Goal: Task Accomplishment & Management: Complete application form

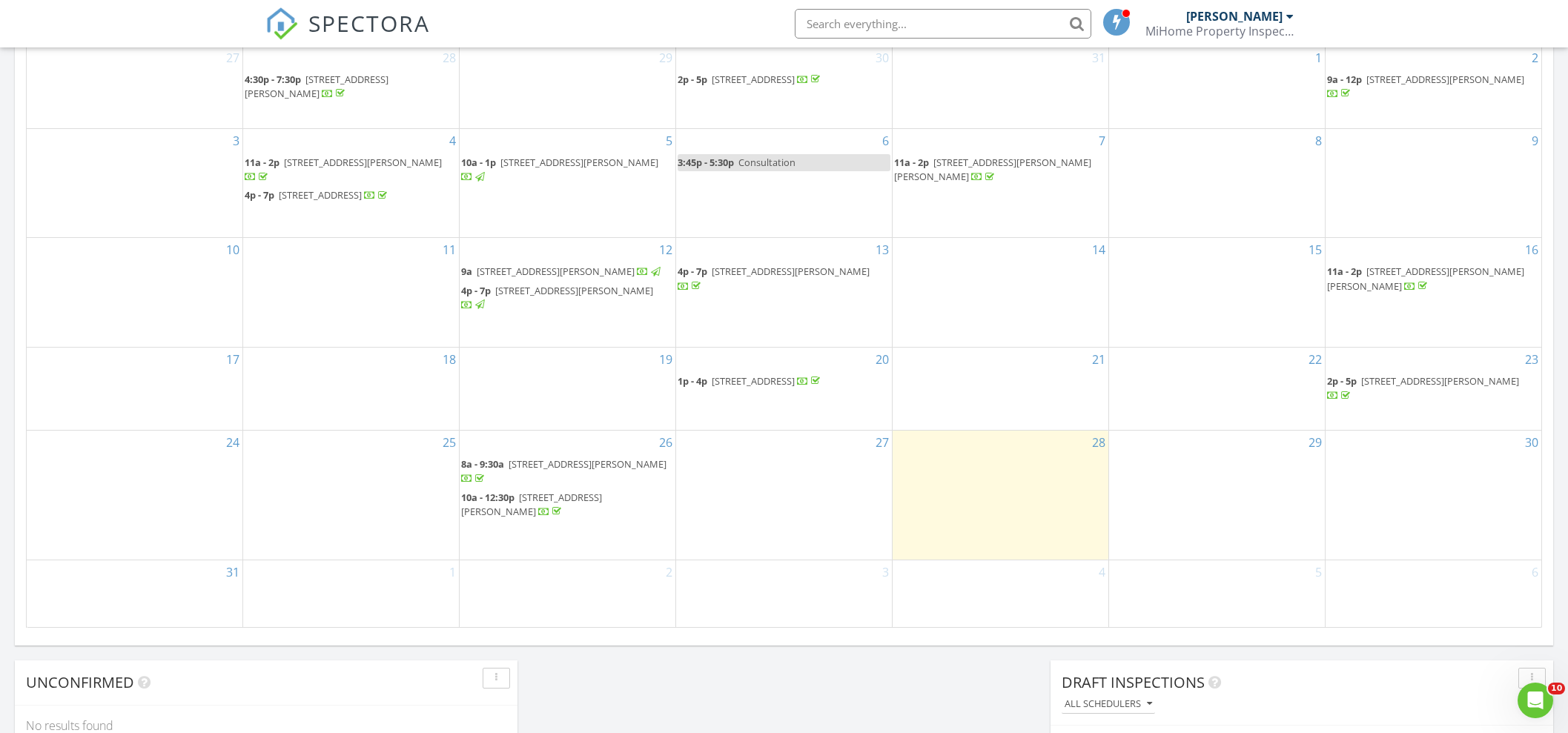
scroll to position [740, 0]
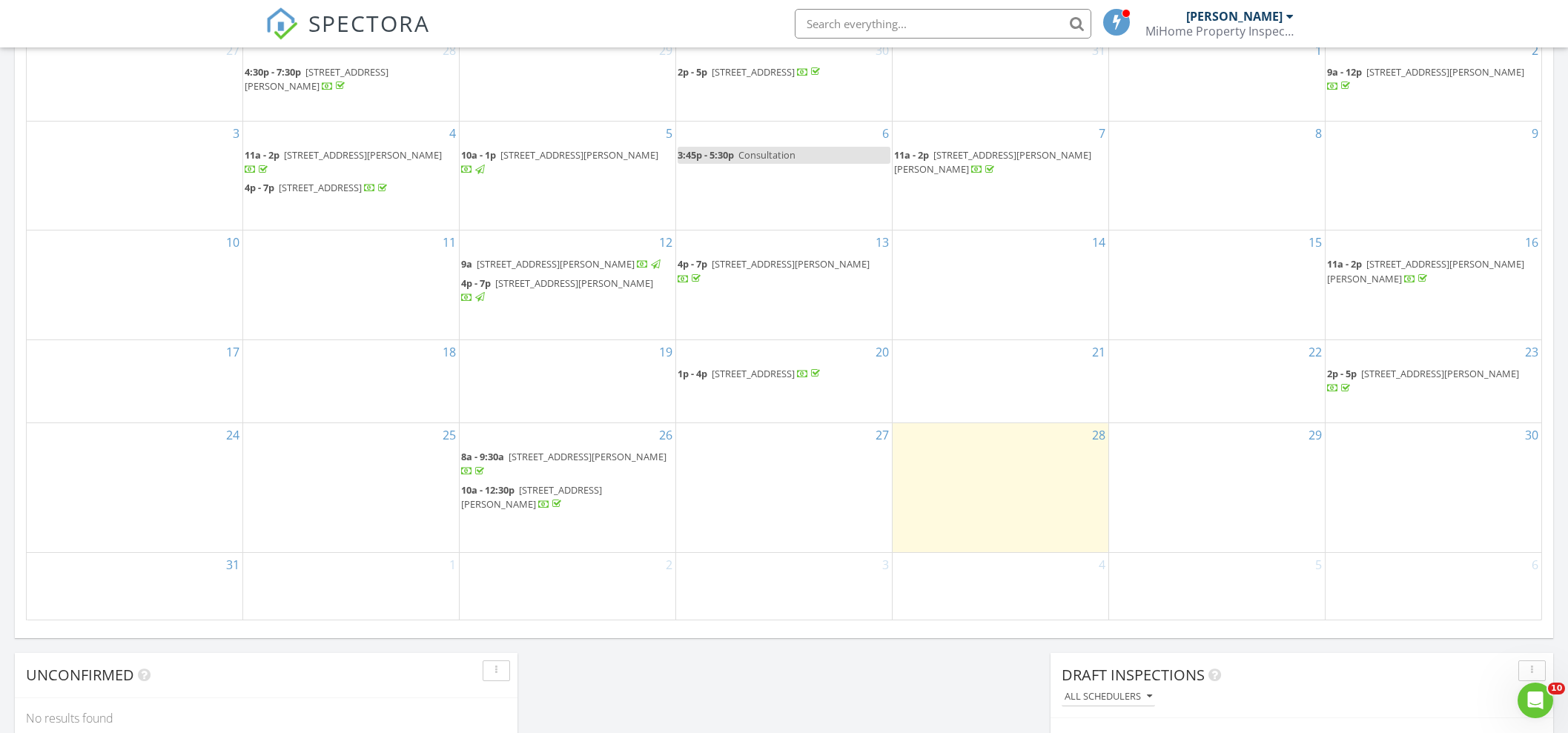
click at [1449, 474] on div "30" at bounding box center [1434, 487] width 216 height 128
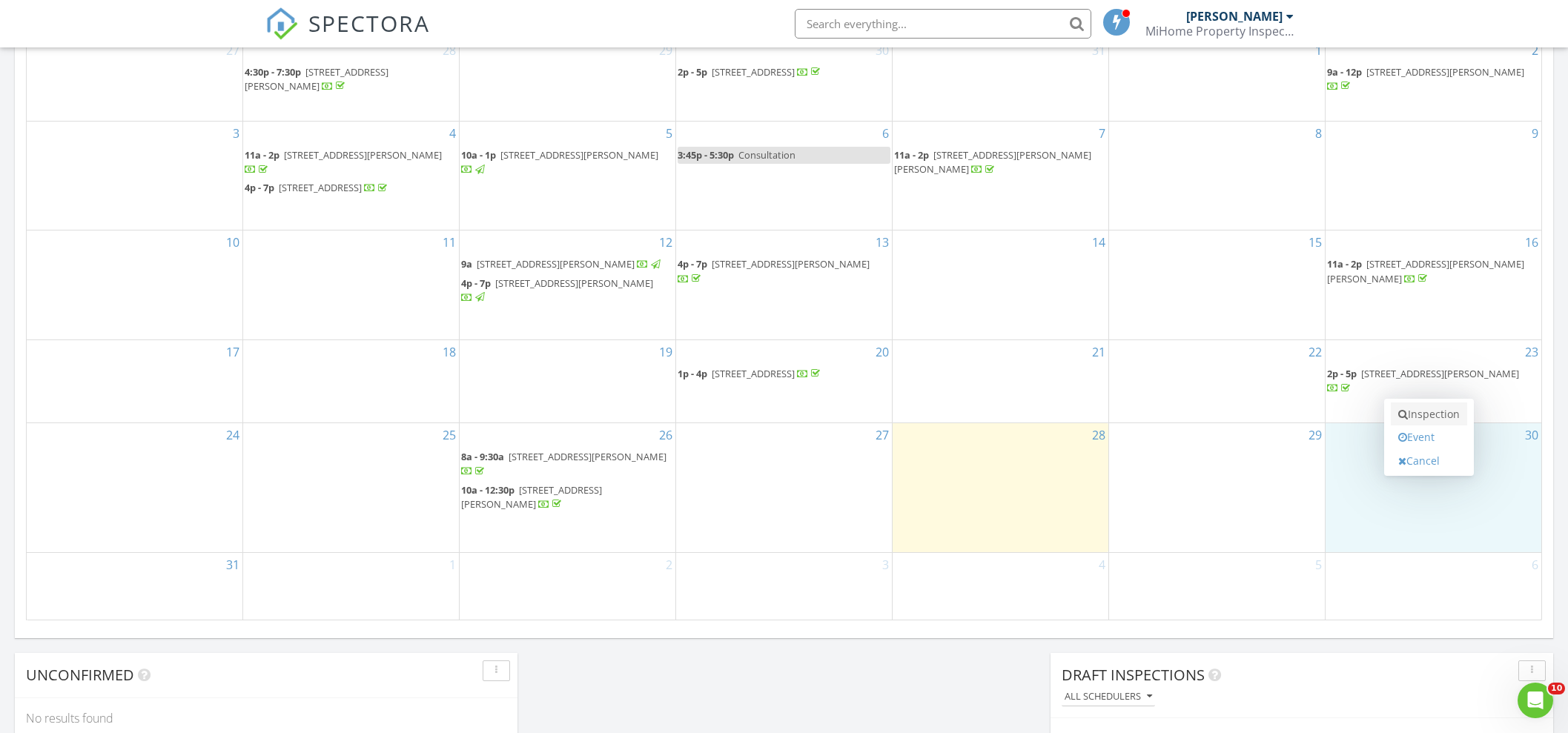
click at [1439, 412] on link "Inspection" at bounding box center [1429, 415] width 77 height 24
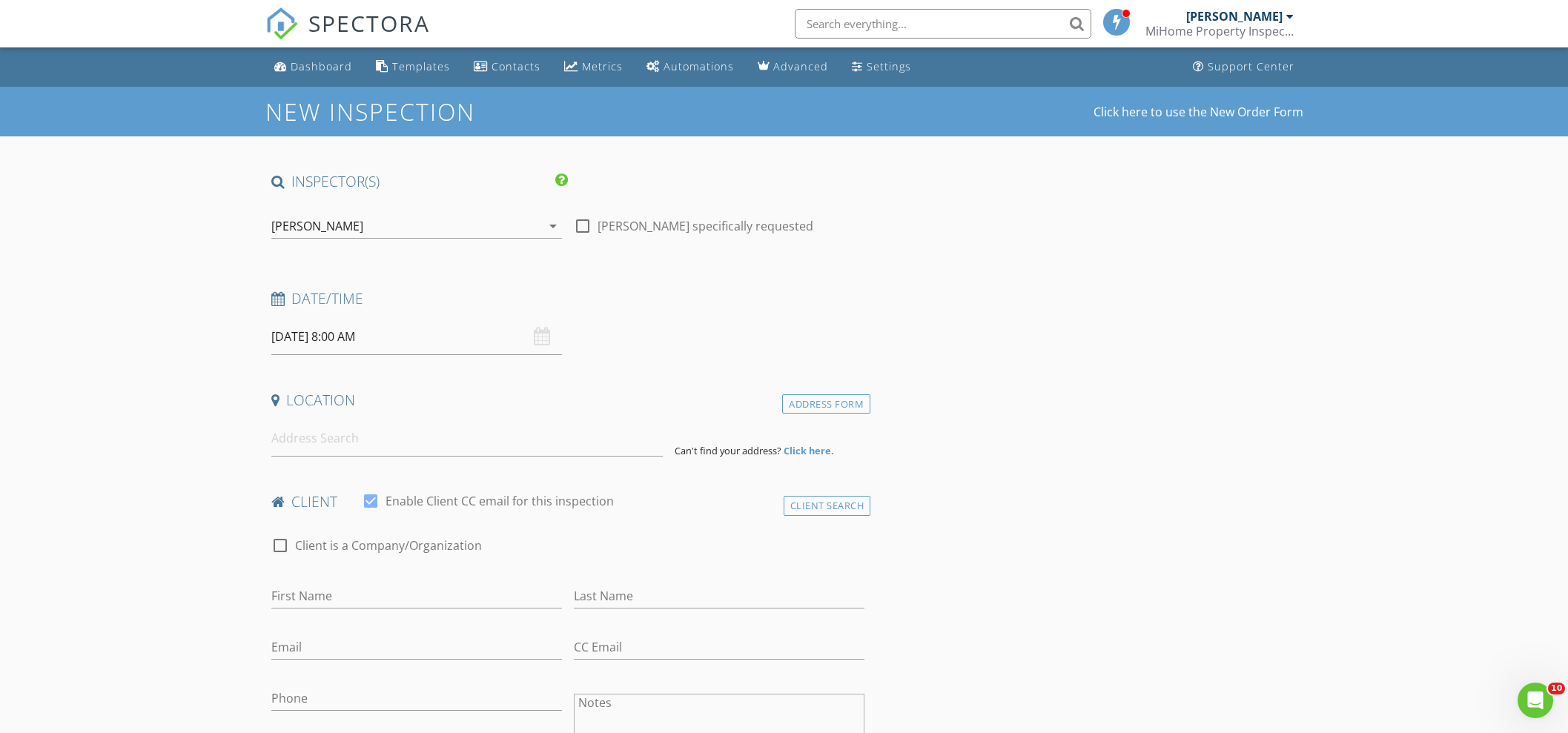
click at [400, 331] on input "08/30/2025 8:00 AM" at bounding box center [416, 336] width 291 height 36
type input "09"
type input "08/30/2025 9:00 AM"
click at [356, 579] on span at bounding box center [356, 582] width 10 height 15
type input "10"
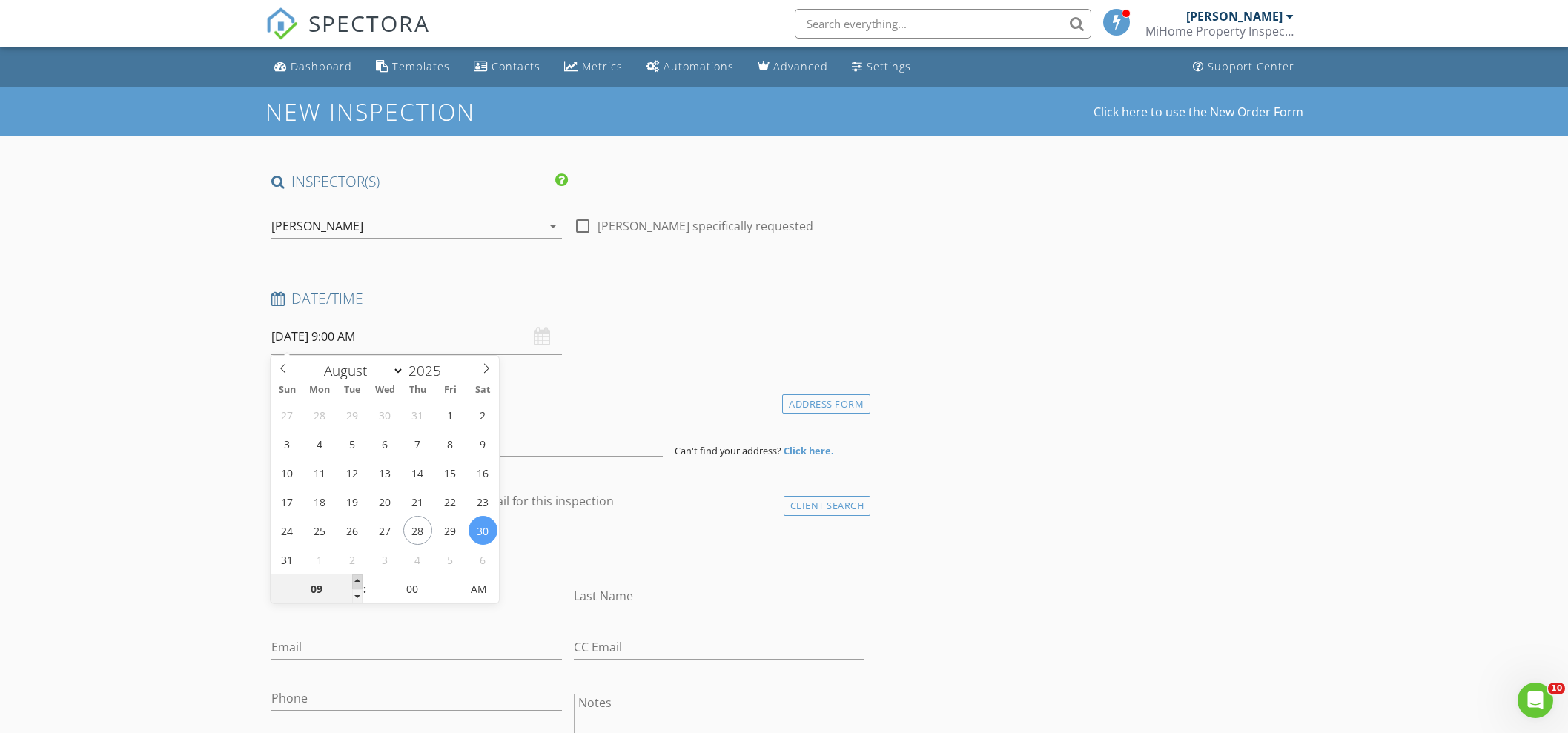
type input "08/30/2025 10:00 AM"
click at [356, 579] on span at bounding box center [356, 582] width 10 height 15
type input "11"
type input "08/30/2025 11:00 AM"
click at [356, 579] on span at bounding box center [356, 582] width 10 height 15
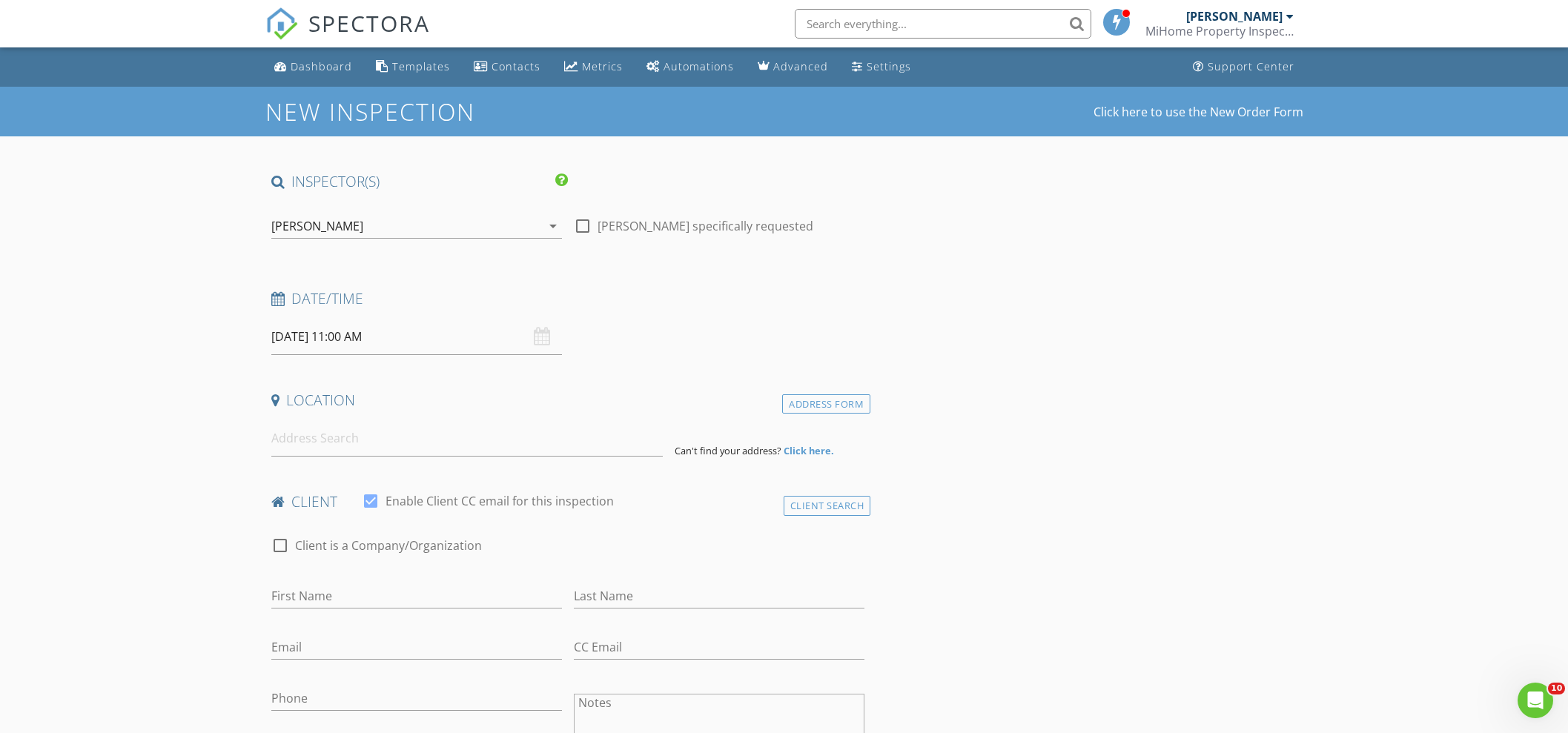
click at [318, 441] on input at bounding box center [467, 438] width 392 height 36
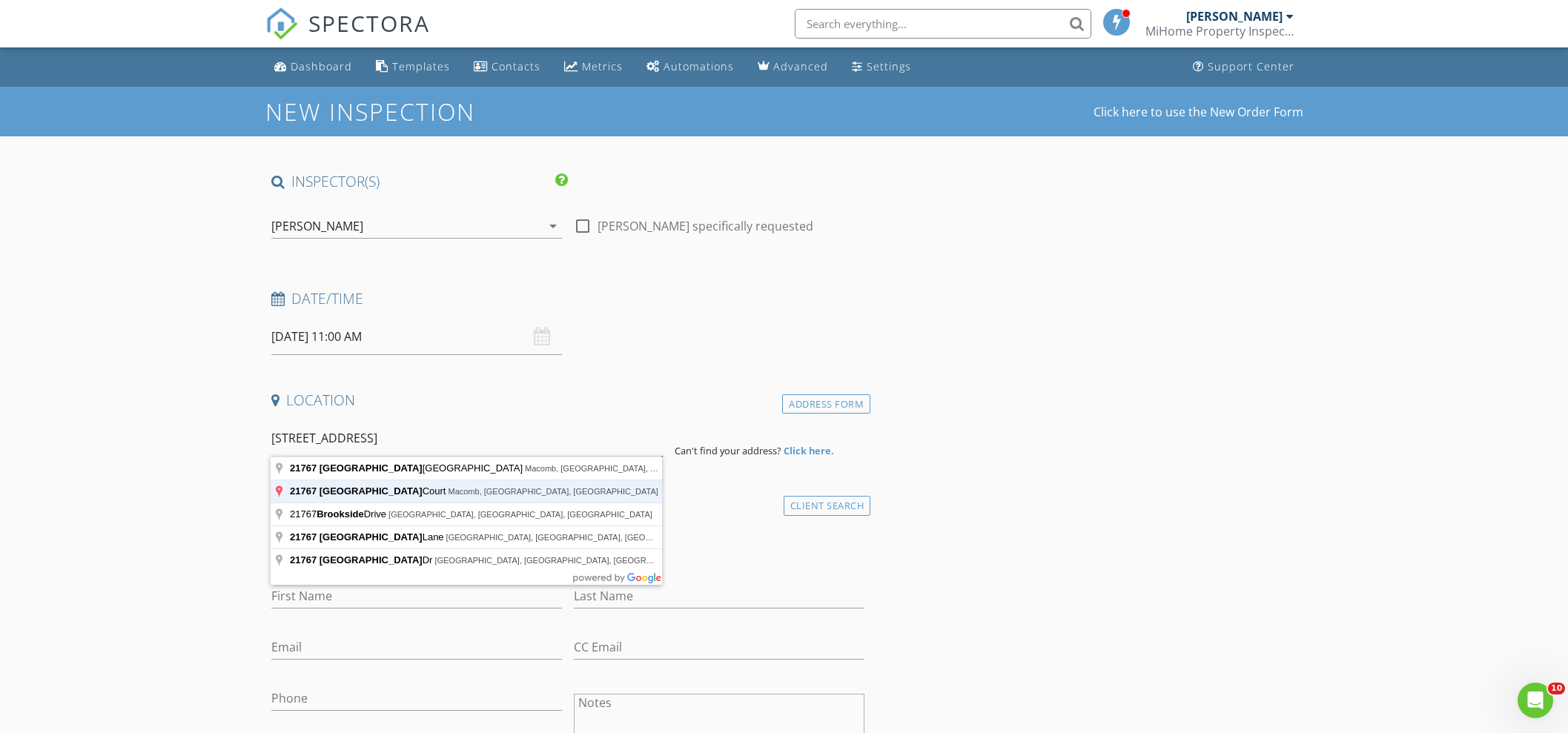
type input "21767 Brookside Court, Macomb, MI, USA"
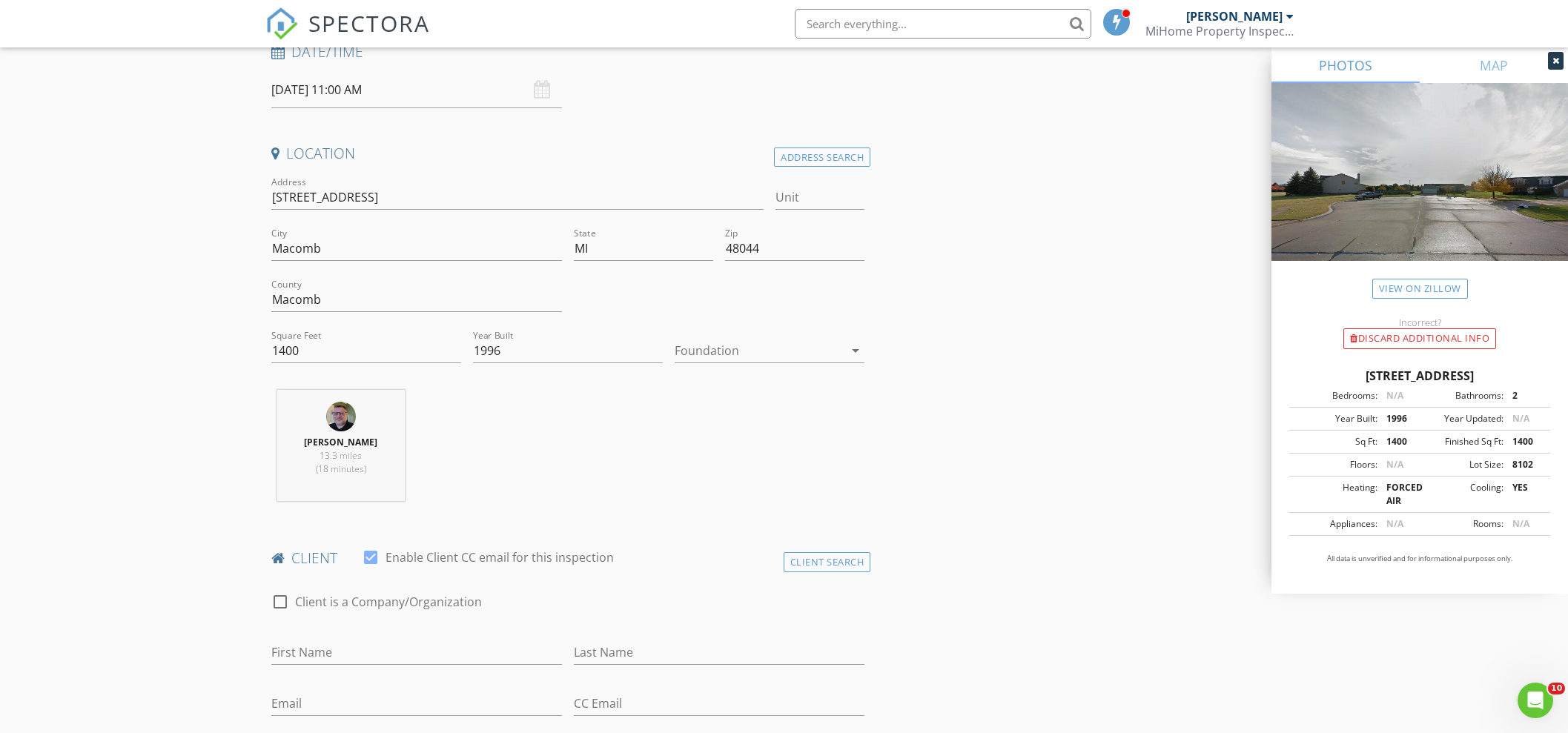
scroll to position [370, 0]
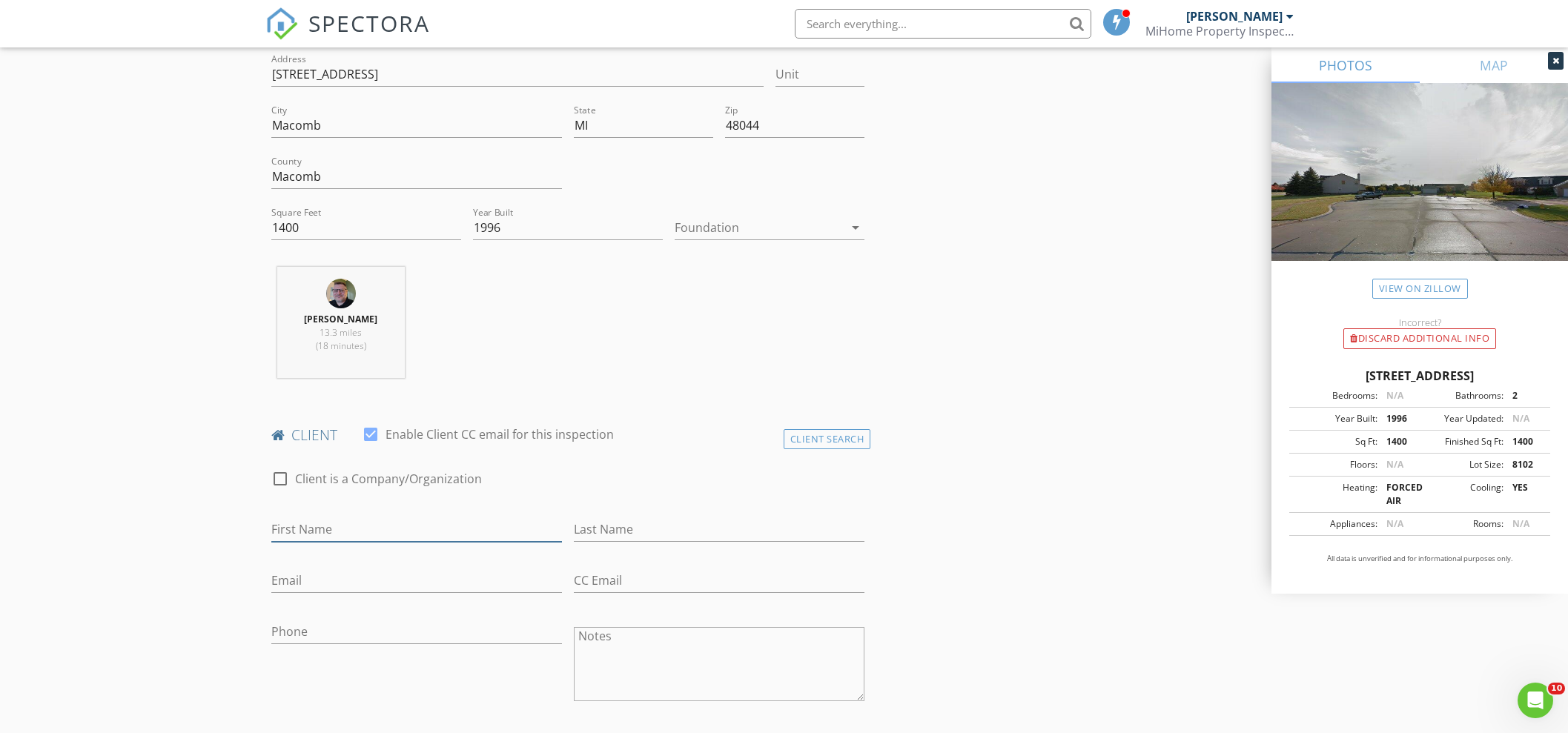
click at [356, 525] on input "First Name" at bounding box center [416, 529] width 291 height 24
type input "Kate"
type input "Quatrine"
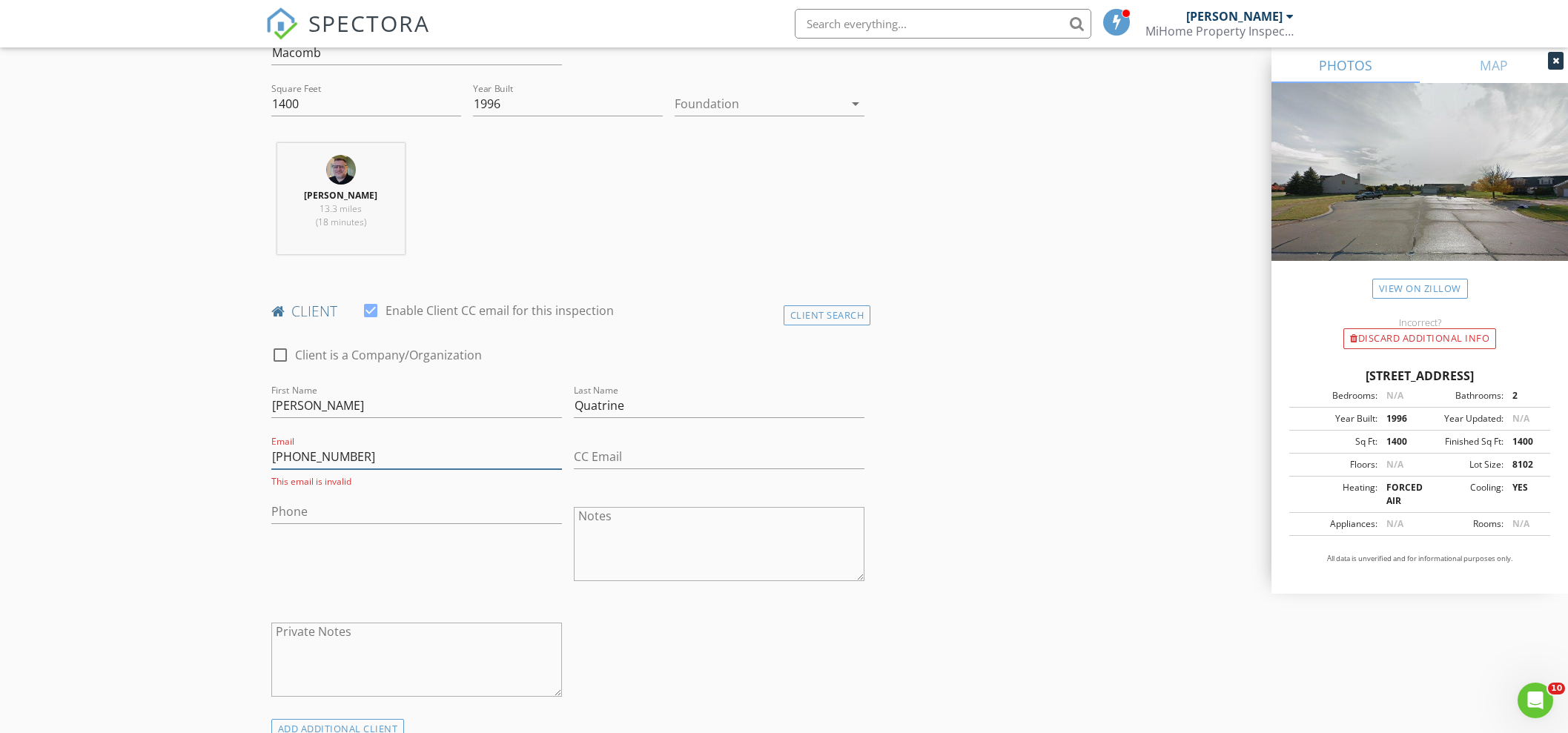
type input "586-404-0528"
drag, startPoint x: 420, startPoint y: 470, endPoint x: 226, endPoint y: 454, distance: 194.7
click at [329, 513] on input "Phone" at bounding box center [416, 511] width 291 height 24
type input "586-404-0528"
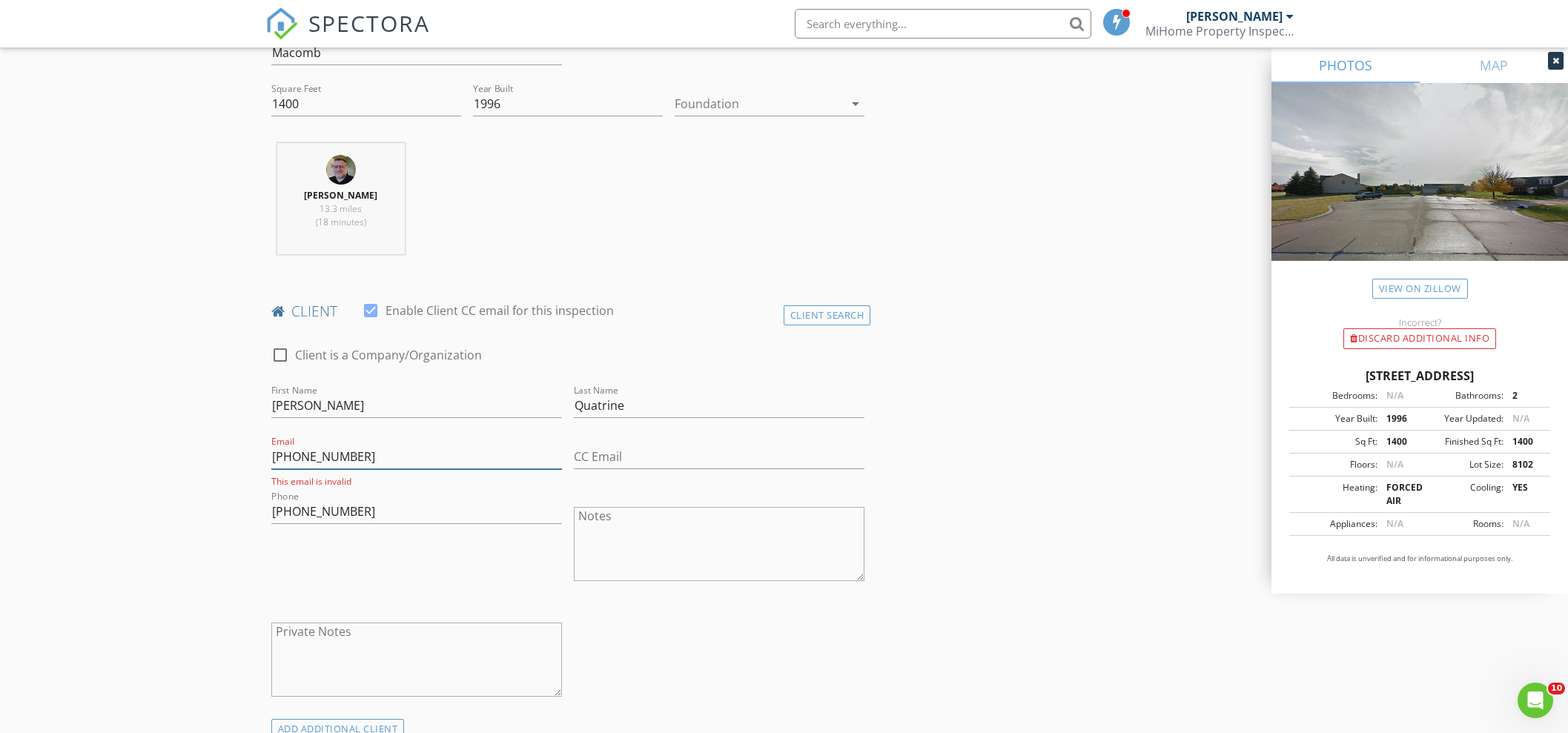
drag, startPoint x: 370, startPoint y: 443, endPoint x: 140, endPoint y: 416, distance: 231.6
type input "klq2482@gmail.com"
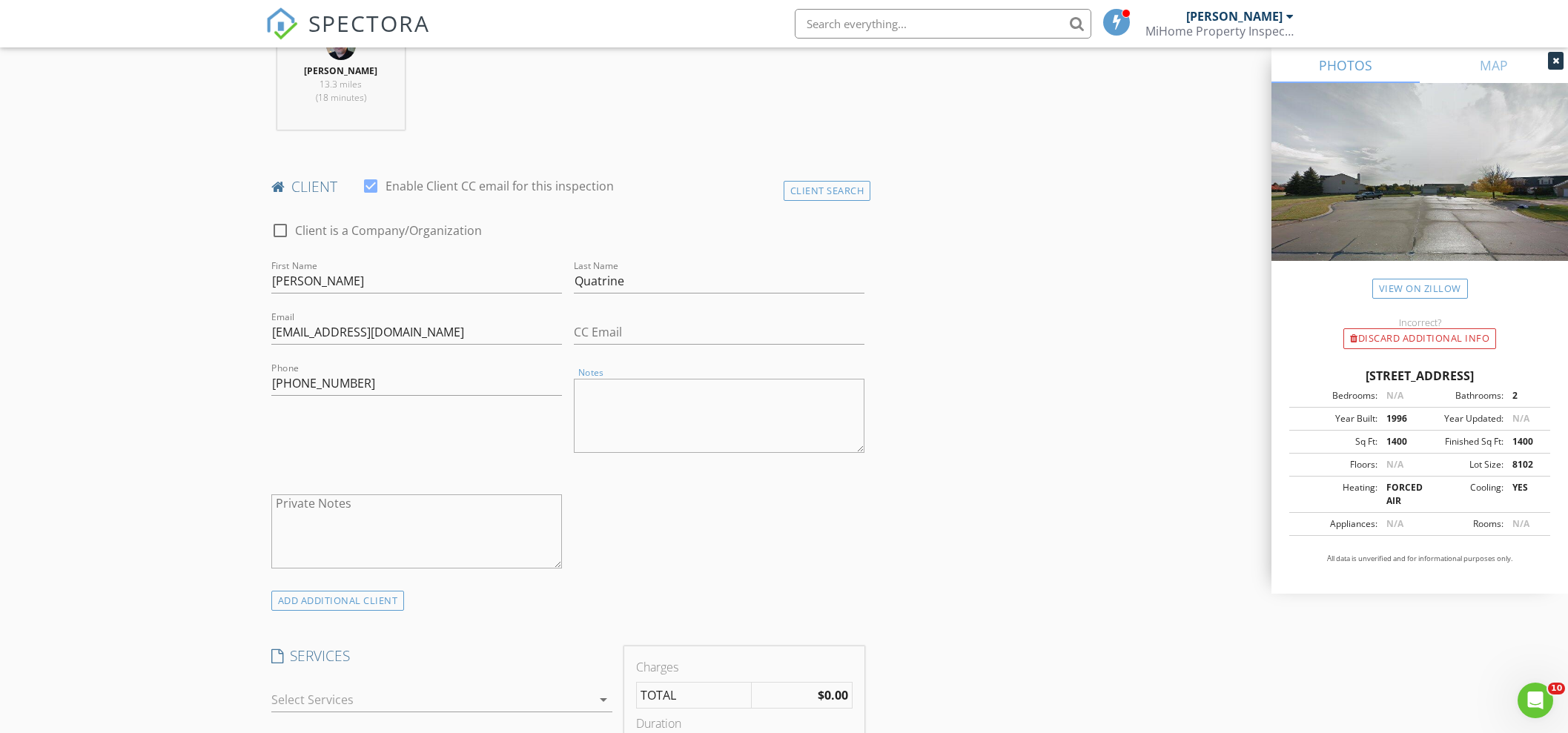
scroll to position [864, 0]
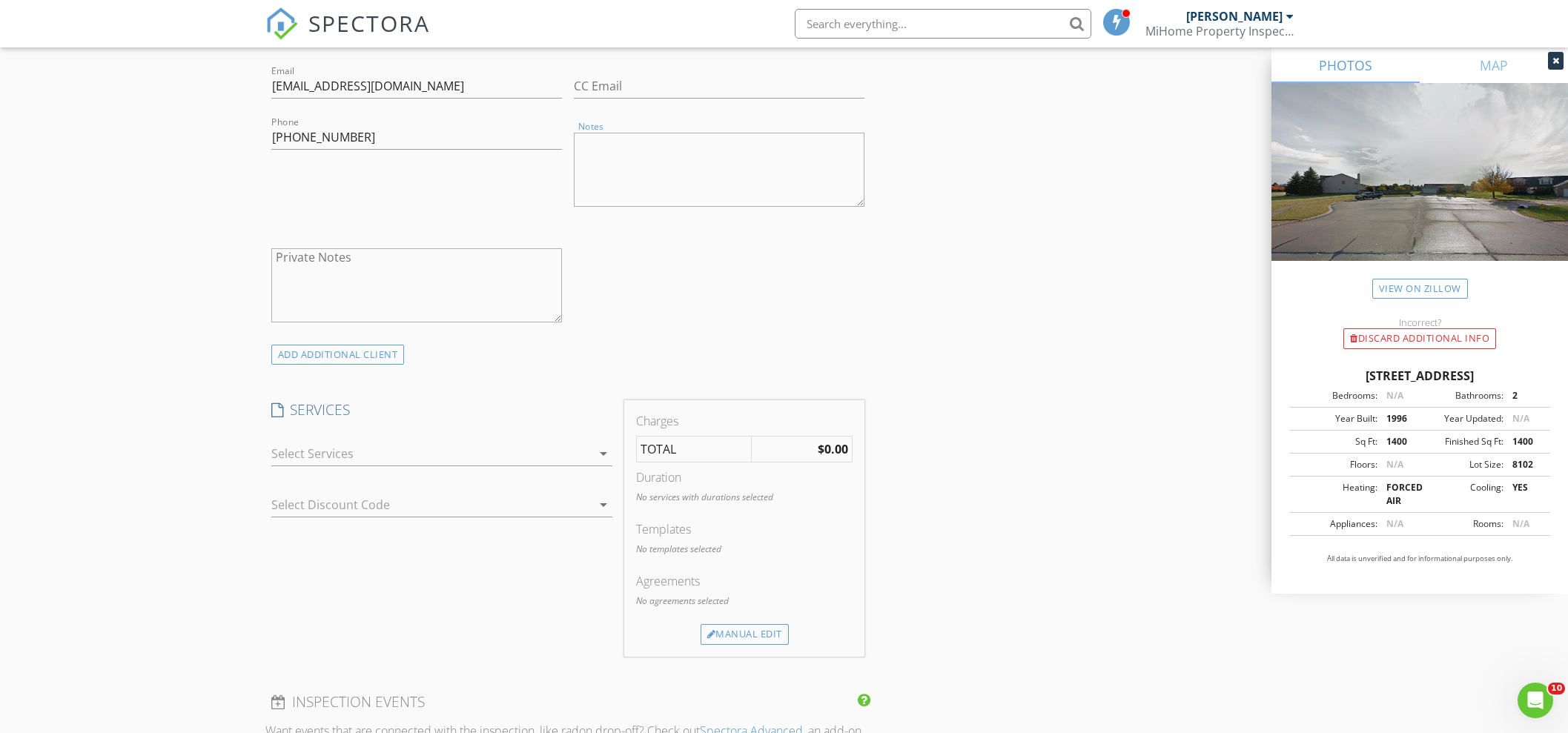
click at [500, 456] on div at bounding box center [431, 454] width 320 height 24
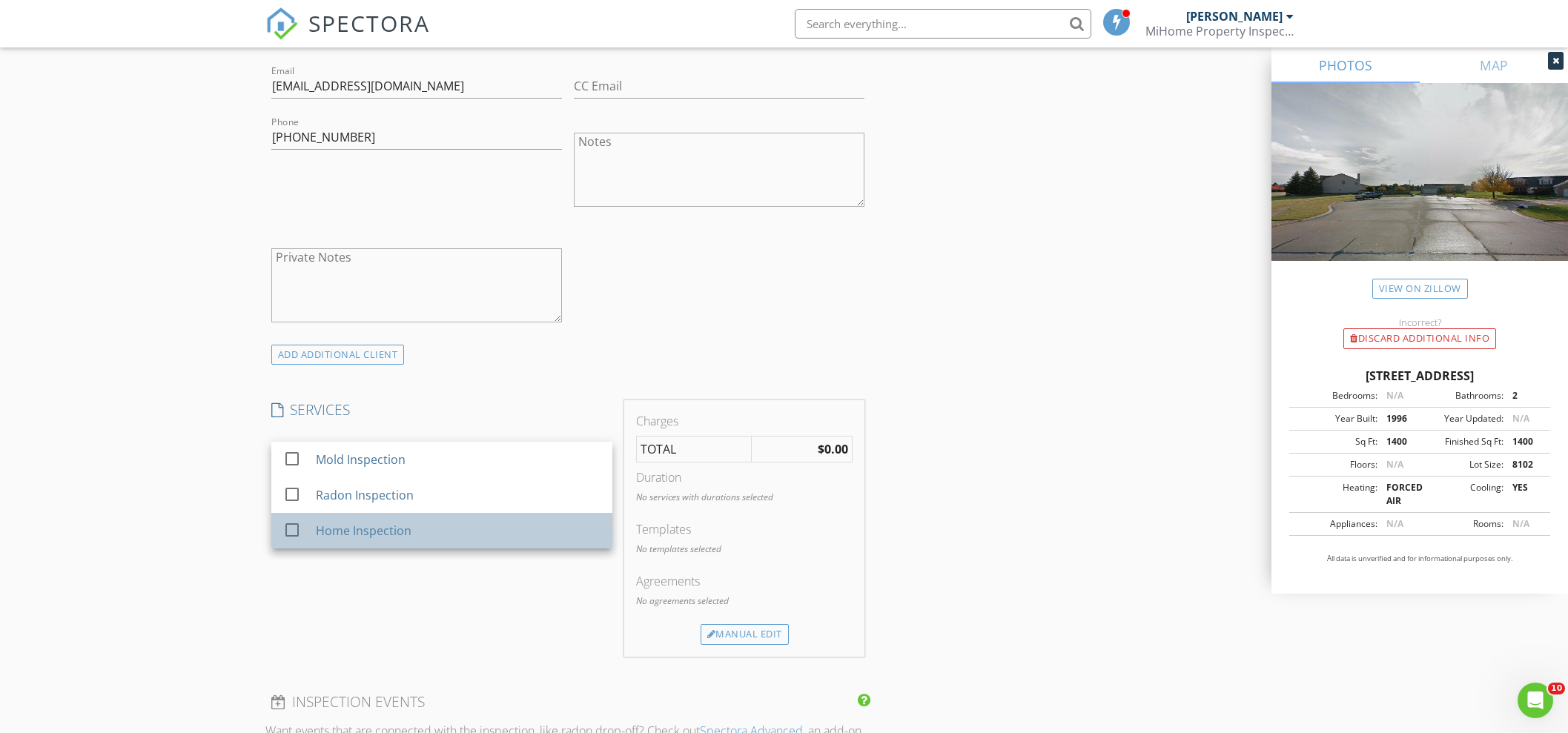
click at [354, 532] on div "Home Inspection" at bounding box center [363, 530] width 96 height 18
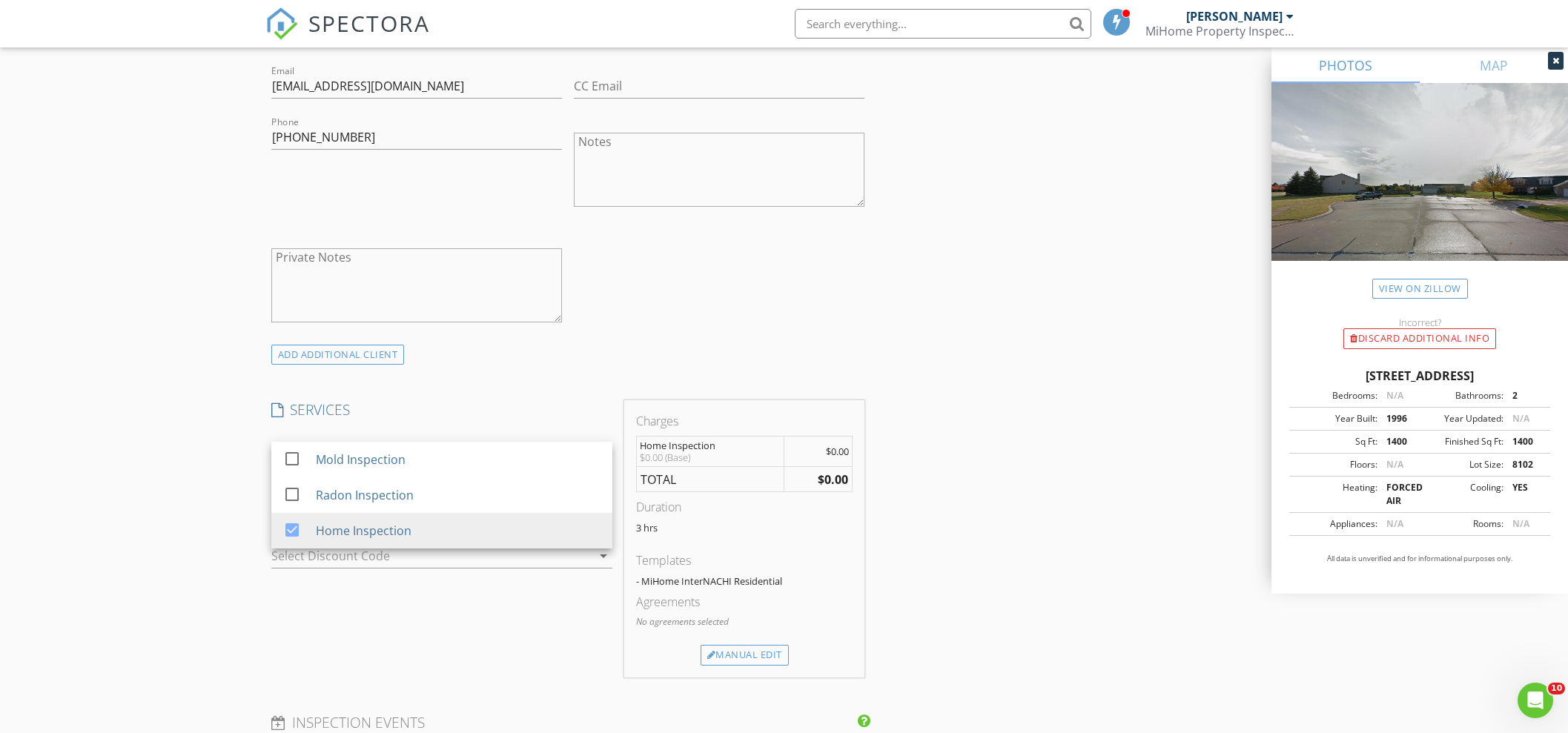
click at [173, 450] on div "New Inspection Click here to use the New Order Form INSPECTOR(S) check_box Alde…" at bounding box center [784, 509] width 1568 height 2572
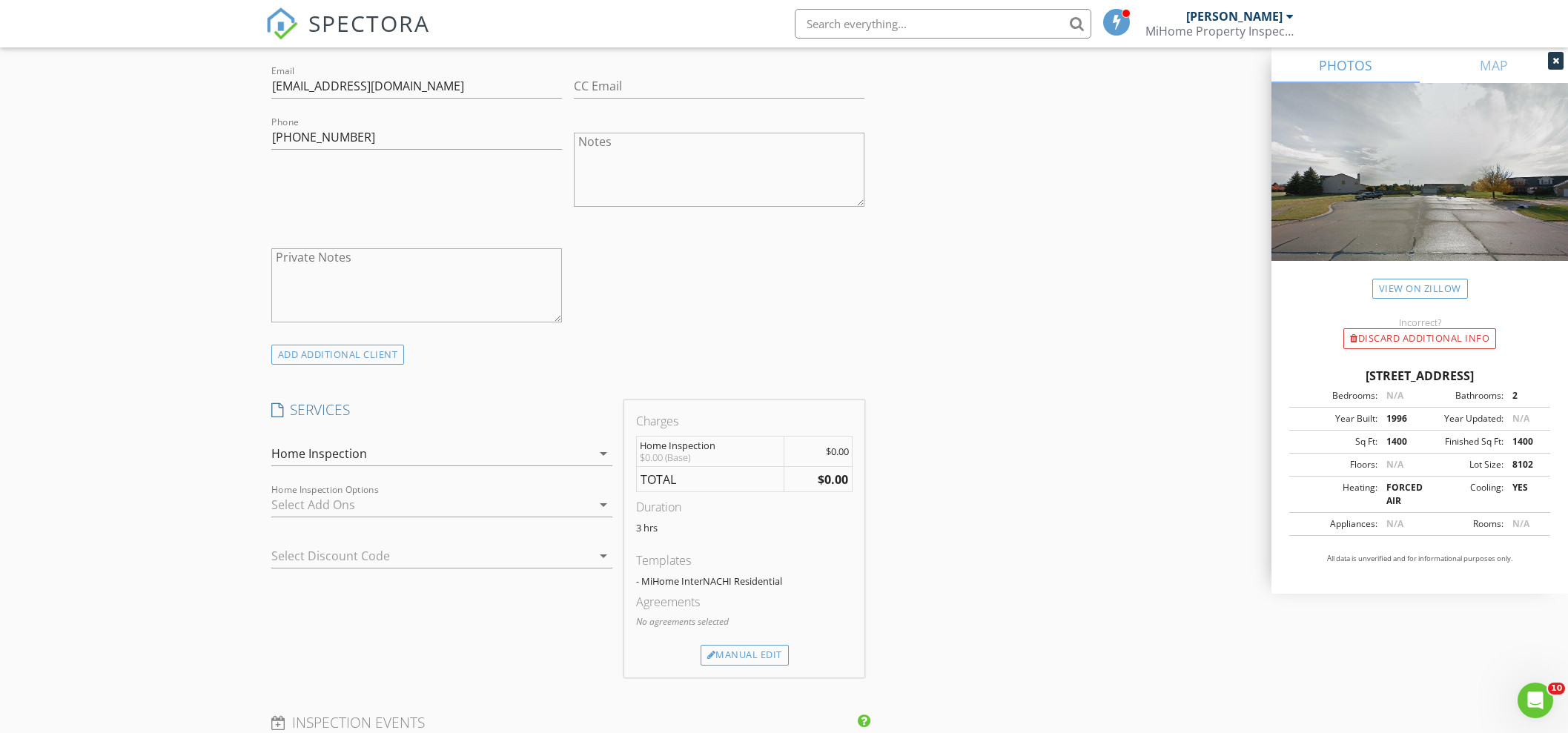
click at [549, 495] on div at bounding box center [431, 505] width 320 height 24
click at [182, 486] on div "New Inspection Click here to use the New Order Form INSPECTOR(S) check_box Alde…" at bounding box center [784, 509] width 1568 height 2572
click at [771, 644] on div "Manual Edit" at bounding box center [745, 655] width 89 height 20
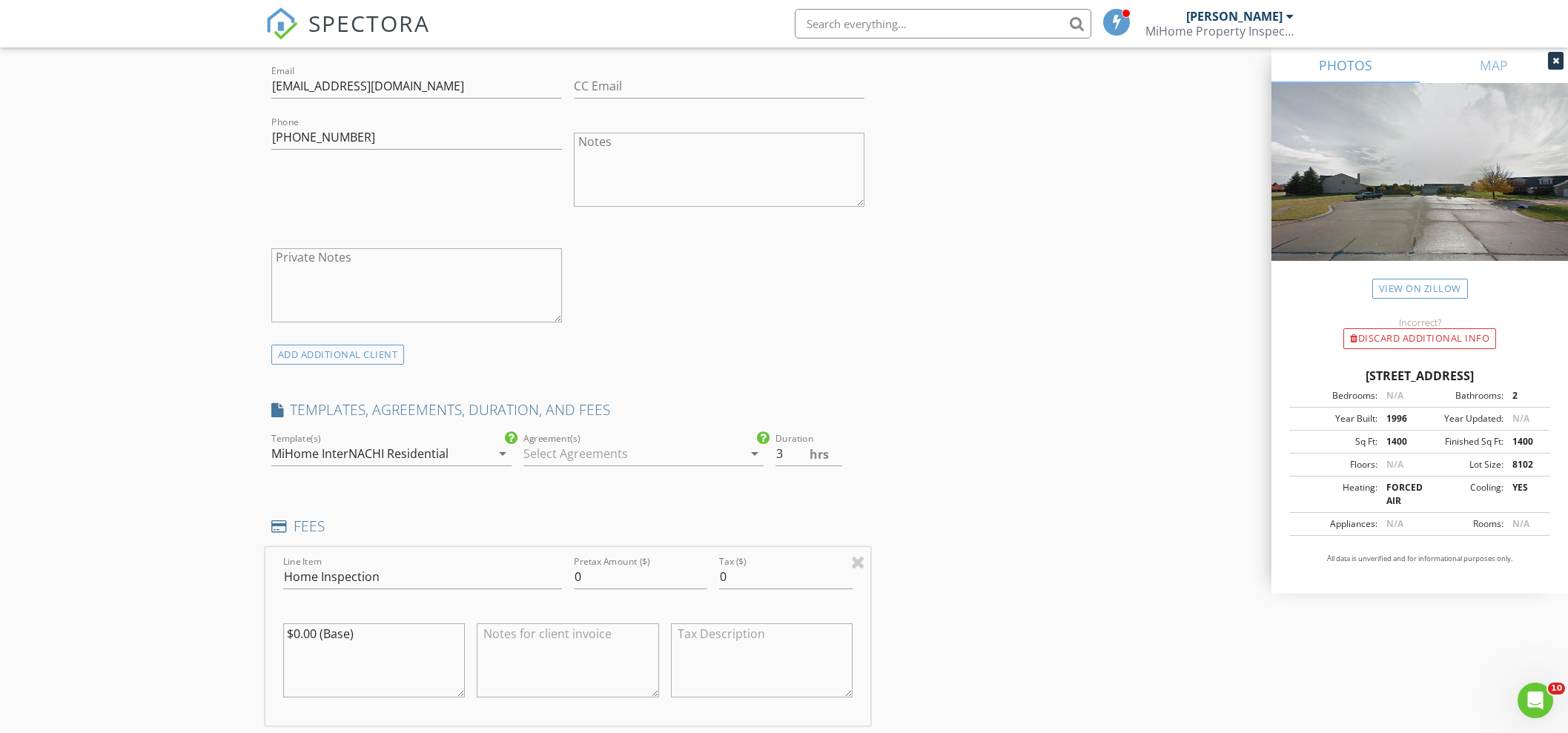
scroll to position [988, 0]
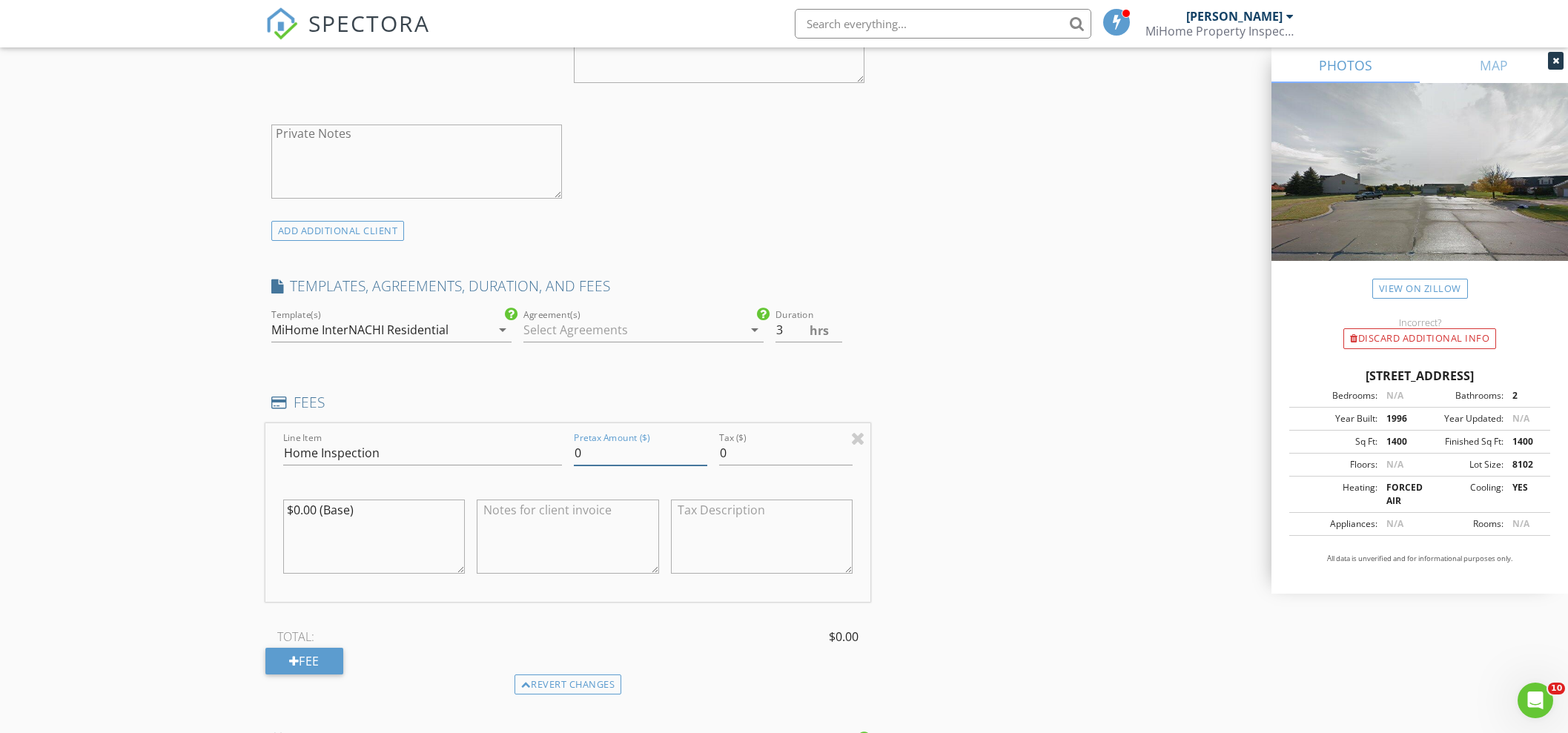
drag, startPoint x: 622, startPoint y: 450, endPoint x: 536, endPoint y: 451, distance: 86.0
click at [536, 451] on div "Line Item Home Inspection Pretax Amount ($) 0 Tax ($) 0 $0.00 (Base)" at bounding box center [568, 511] width 606 height 178
type input "375.00"
drag, startPoint x: 370, startPoint y: 506, endPoint x: 290, endPoint y: 506, distance: 80.0
click at [290, 506] on textarea "$0.00 (Base)" at bounding box center [375, 536] width 183 height 74
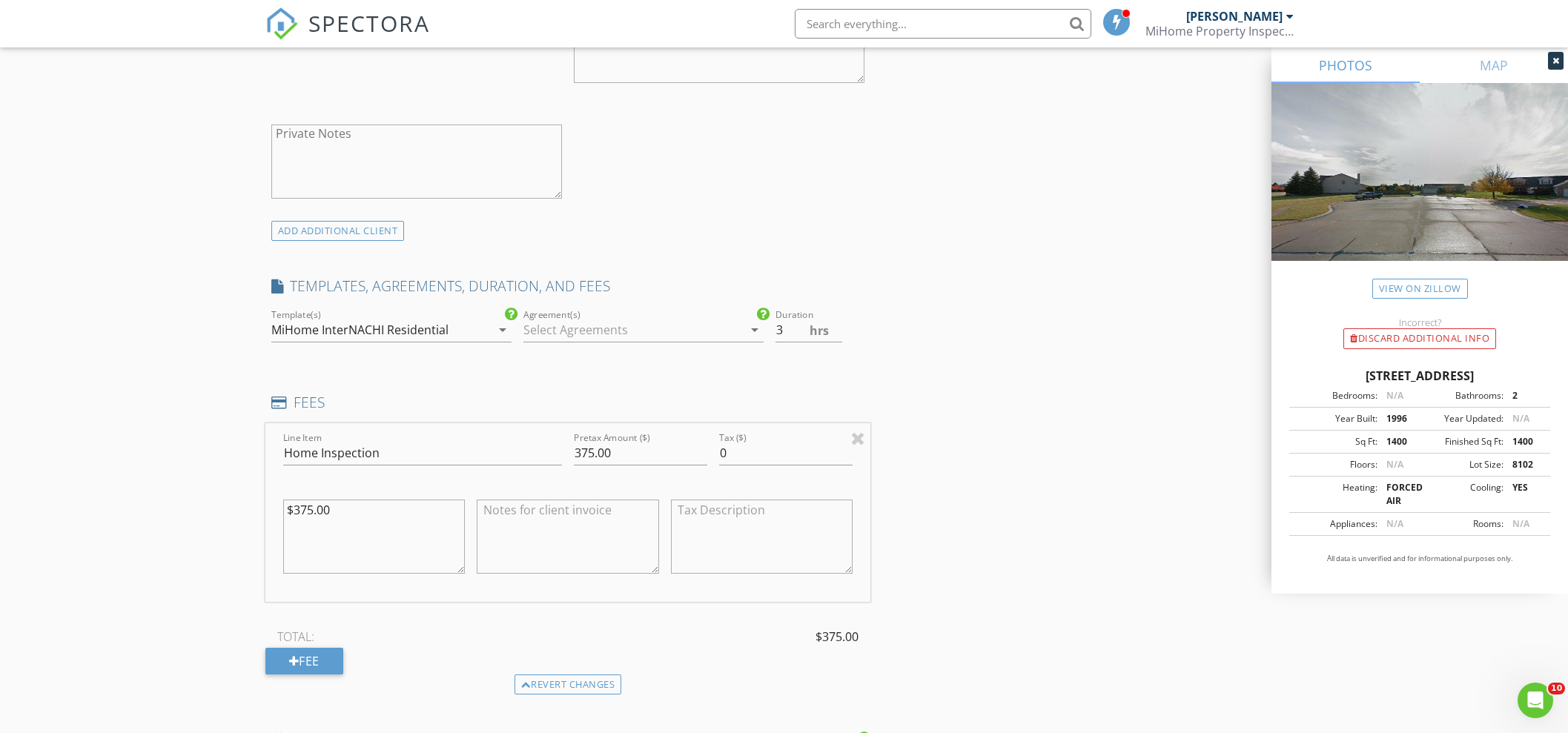
type textarea "$375.00"
drag, startPoint x: 404, startPoint y: 446, endPoint x: 235, endPoint y: 453, distance: 169.1
click at [235, 453] on div "New Inspection Click here to use the New Order Form INSPECTOR(S) check_box Alde…" at bounding box center [784, 455] width 1568 height 2712
click at [633, 528] on textarea at bounding box center [568, 536] width 183 height 74
paste textarea "Home Inspection"
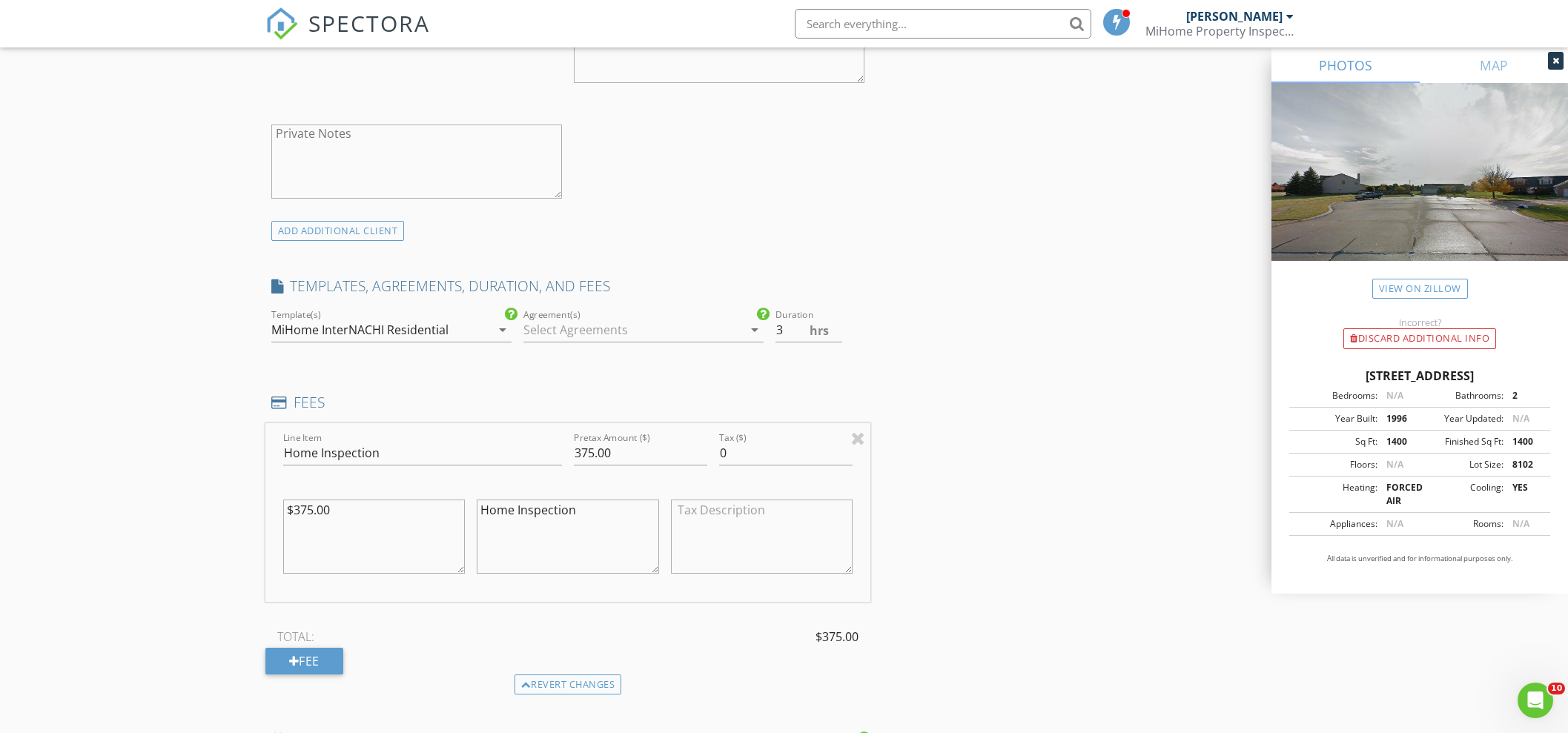
type textarea "Home Inspection"
click at [1260, 499] on div "INSPECTOR(S) check_box Alden McLear PRIMARY Alden McLear arrow_drop_down check_…" at bounding box center [784, 480] width 1038 height 2592
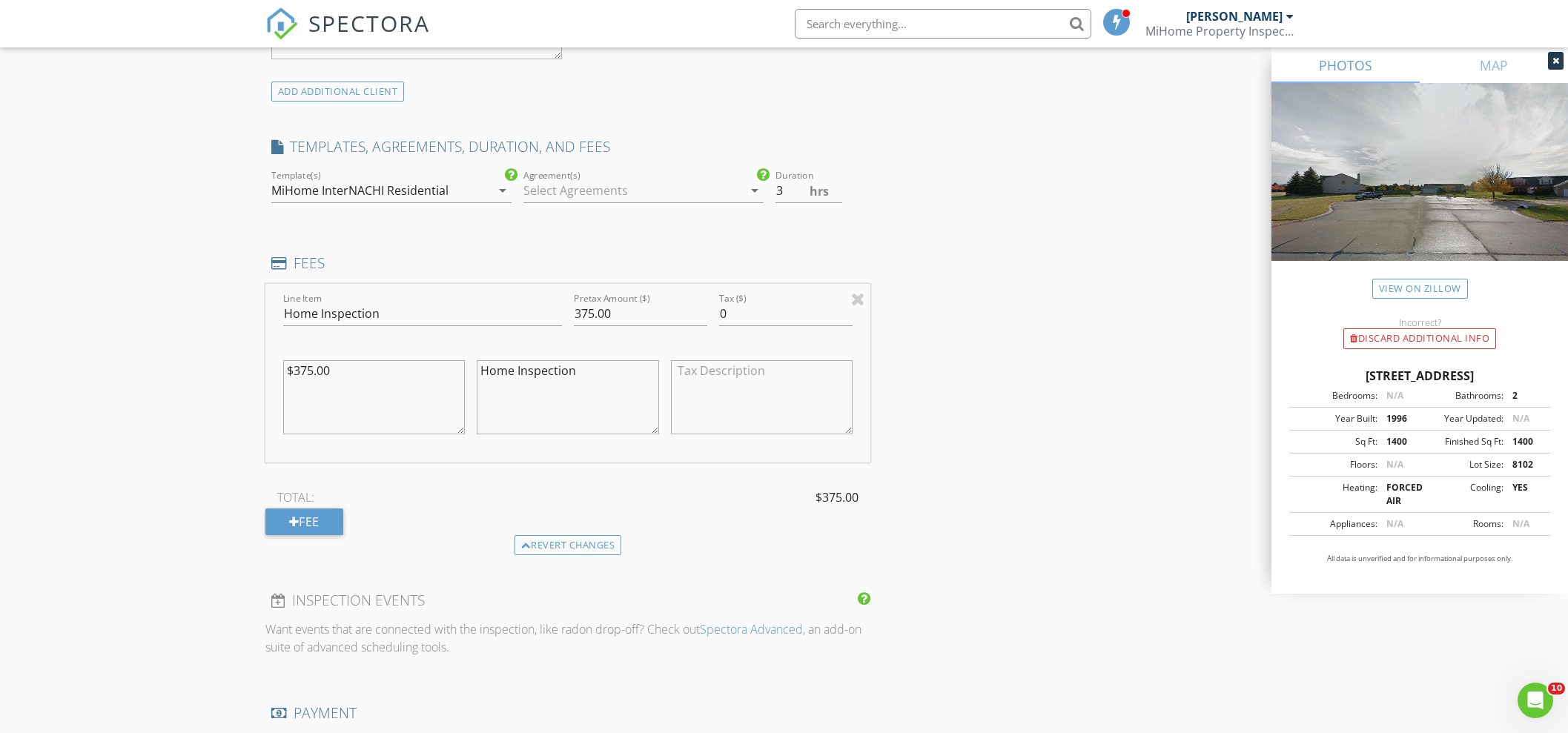
scroll to position [1235, 0]
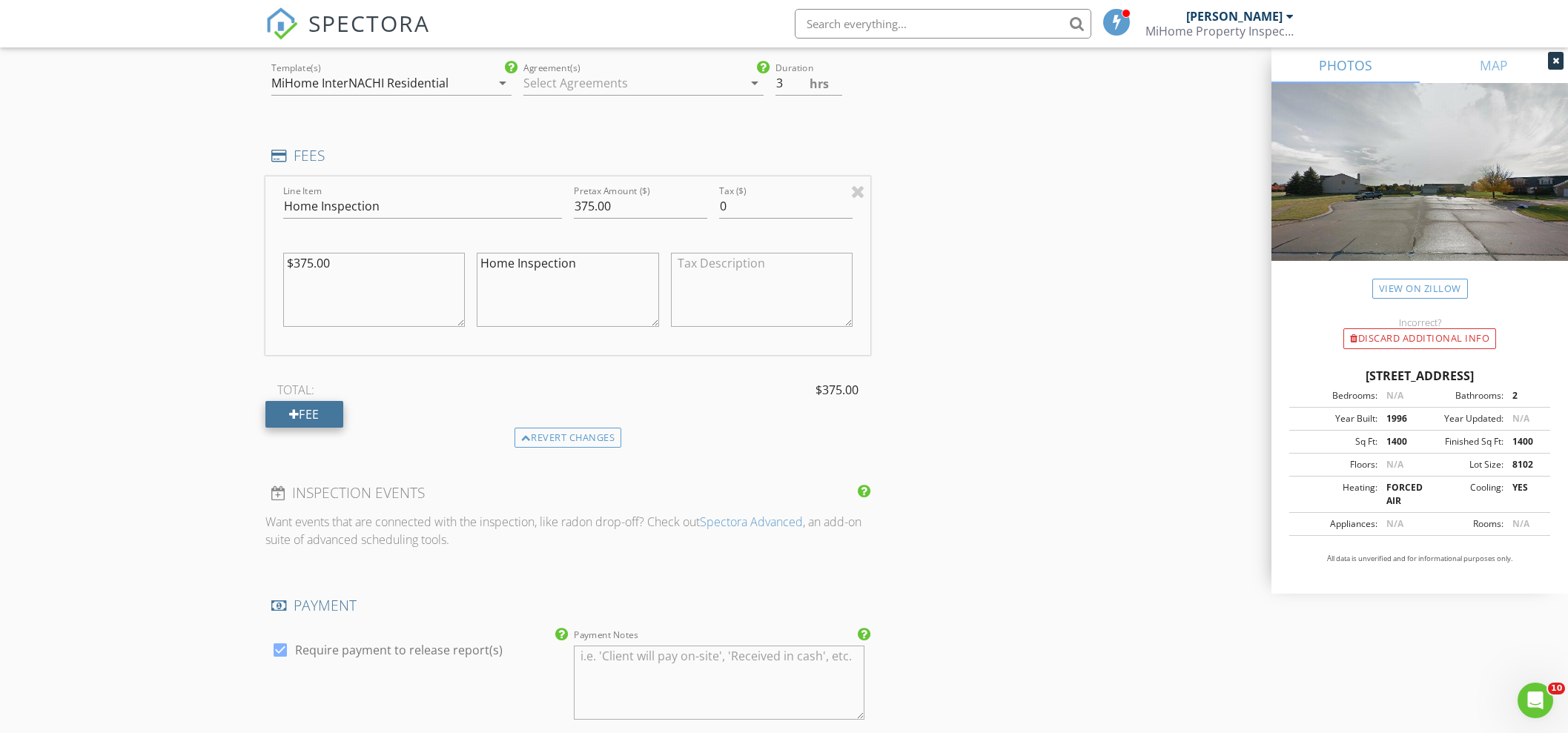
click at [304, 405] on div "Fee" at bounding box center [304, 414] width 78 height 27
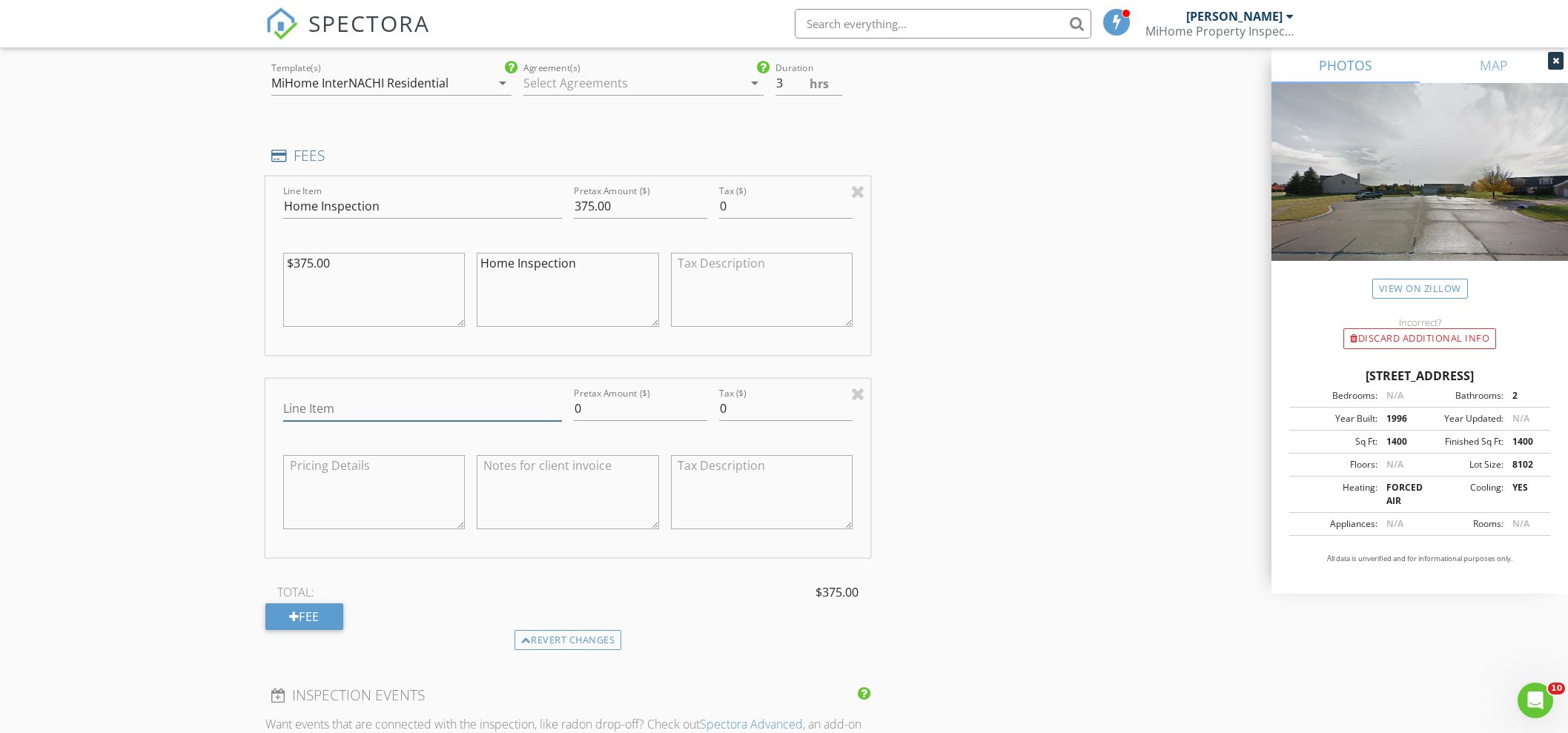
click at [383, 413] on input "Line Item" at bounding box center [423, 409] width 279 height 24
type input "Sewer Scope"
drag, startPoint x: 622, startPoint y: 402, endPoint x: 494, endPoint y: 401, distance: 128.0
click at [494, 401] on div "Line Item Sewer Scope Pretax Amount ($) 0 Tax ($) 0" at bounding box center [568, 467] width 606 height 178
type input "100.00"
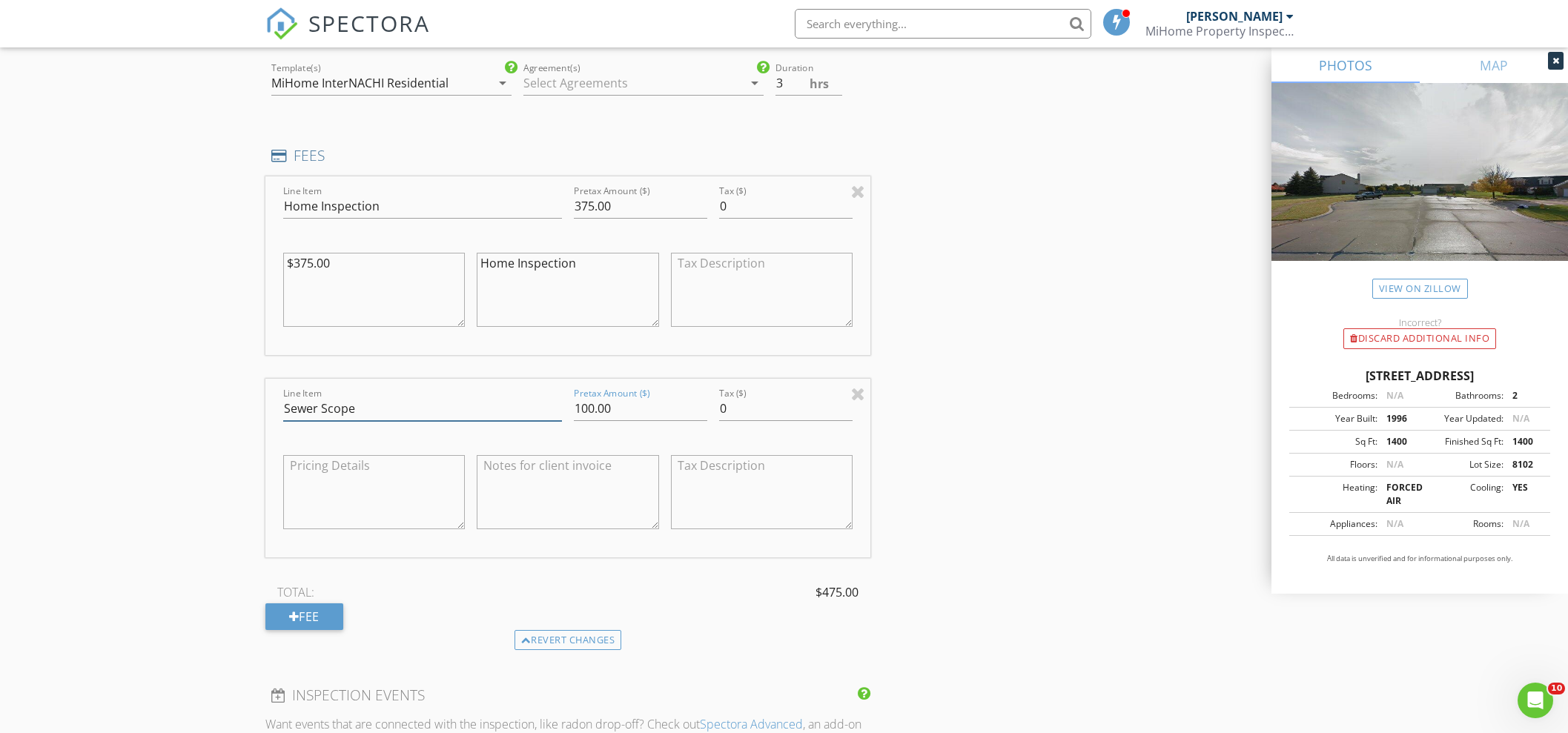
click at [453, 415] on input "Sewer Scope" at bounding box center [423, 409] width 279 height 24
type input "Sewer Scope Camera inspection"
drag, startPoint x: 495, startPoint y: 409, endPoint x: 194, endPoint y: 397, distance: 301.2
click at [194, 397] on div "New Inspection Click here to use the New Order Form INSPECTOR(S) check_box Alde…" at bounding box center [784, 309] width 1568 height 2915
click at [634, 468] on textarea at bounding box center [568, 492] width 183 height 74
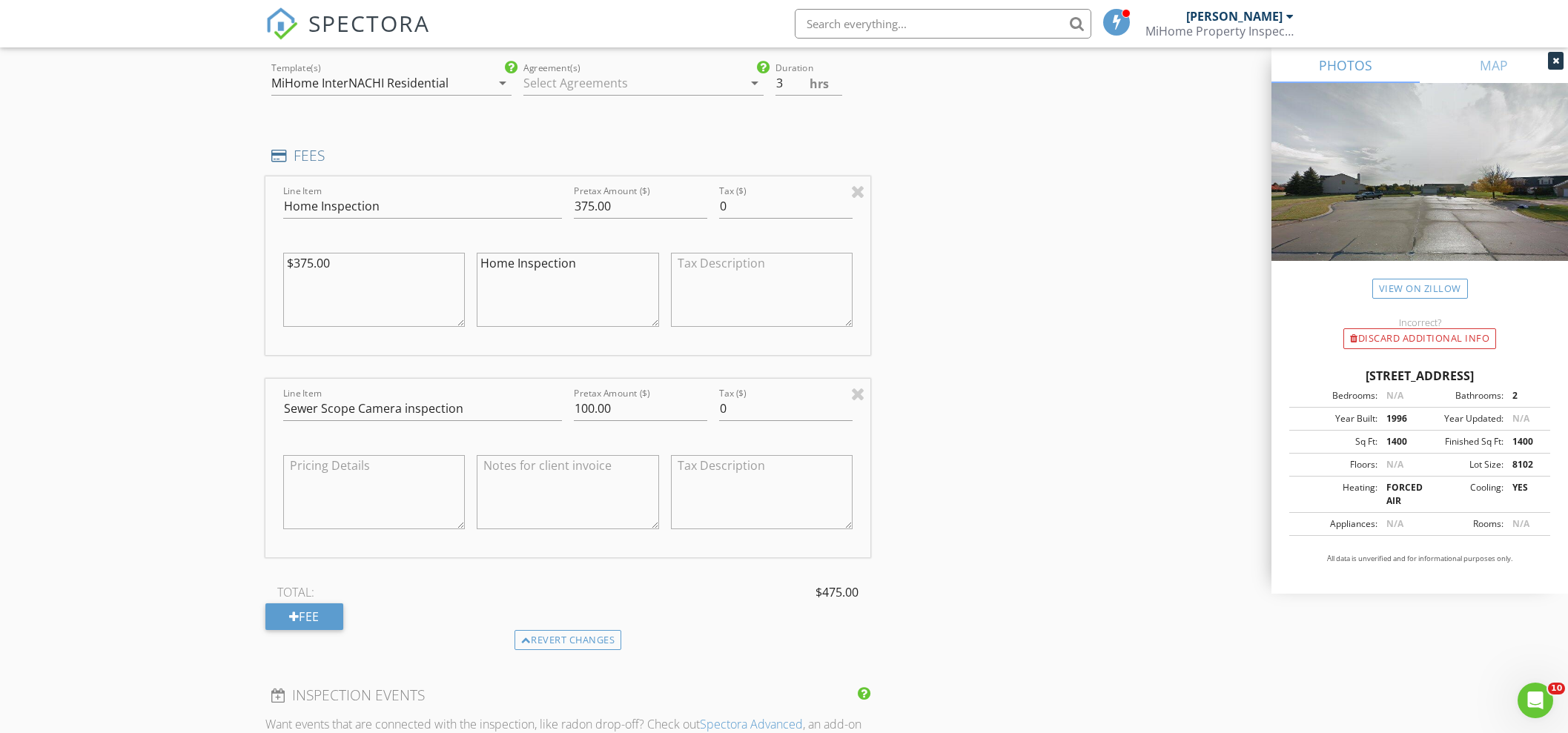
paste textarea "Sewer Scope Camera inspection"
type textarea "Sewer Scope Camera inspection"
click at [339, 448] on div at bounding box center [375, 492] width 183 height 89
type textarea "100.00"
click at [737, 464] on textarea at bounding box center [763, 492] width 183 height 74
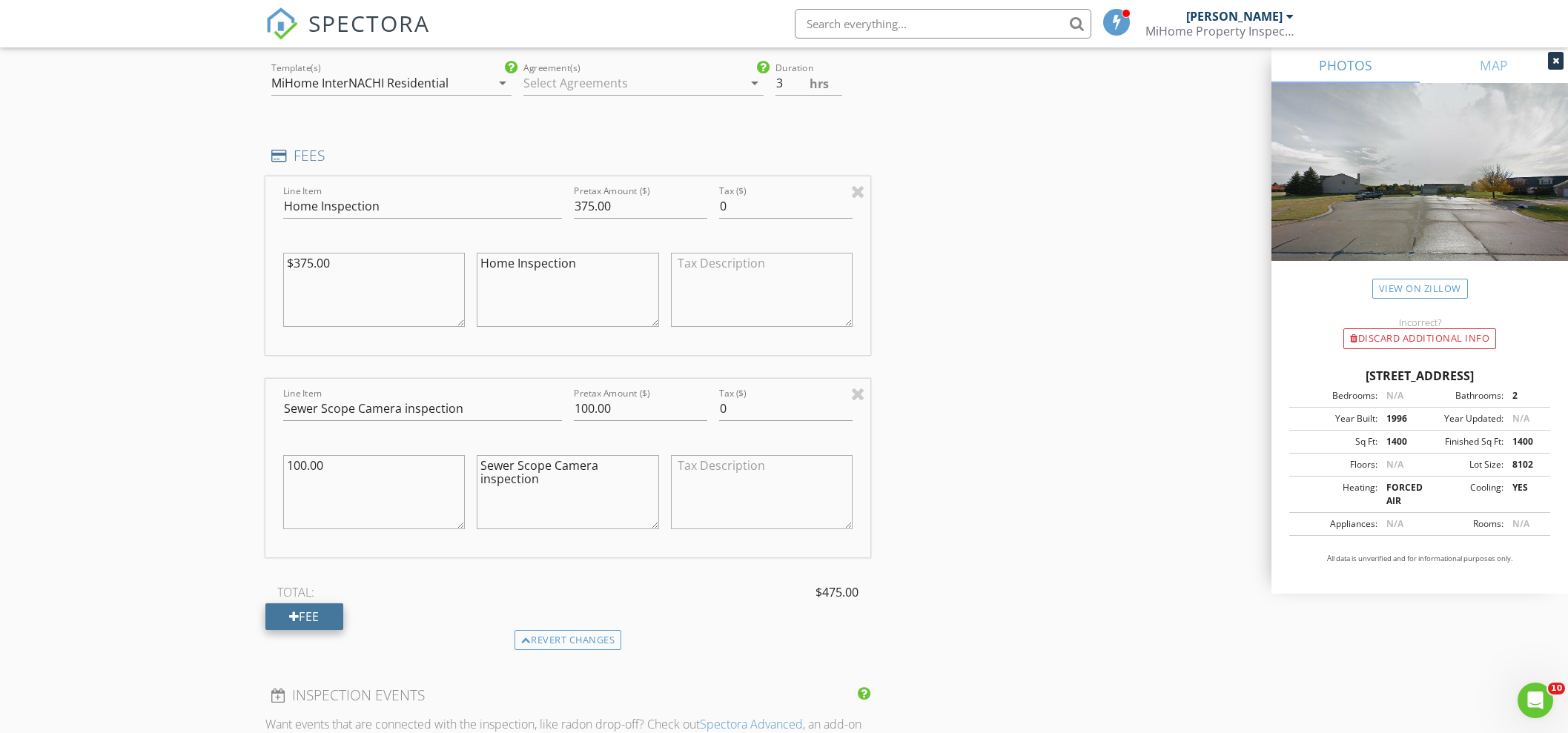
click at [308, 604] on div "Fee" at bounding box center [304, 617] width 78 height 27
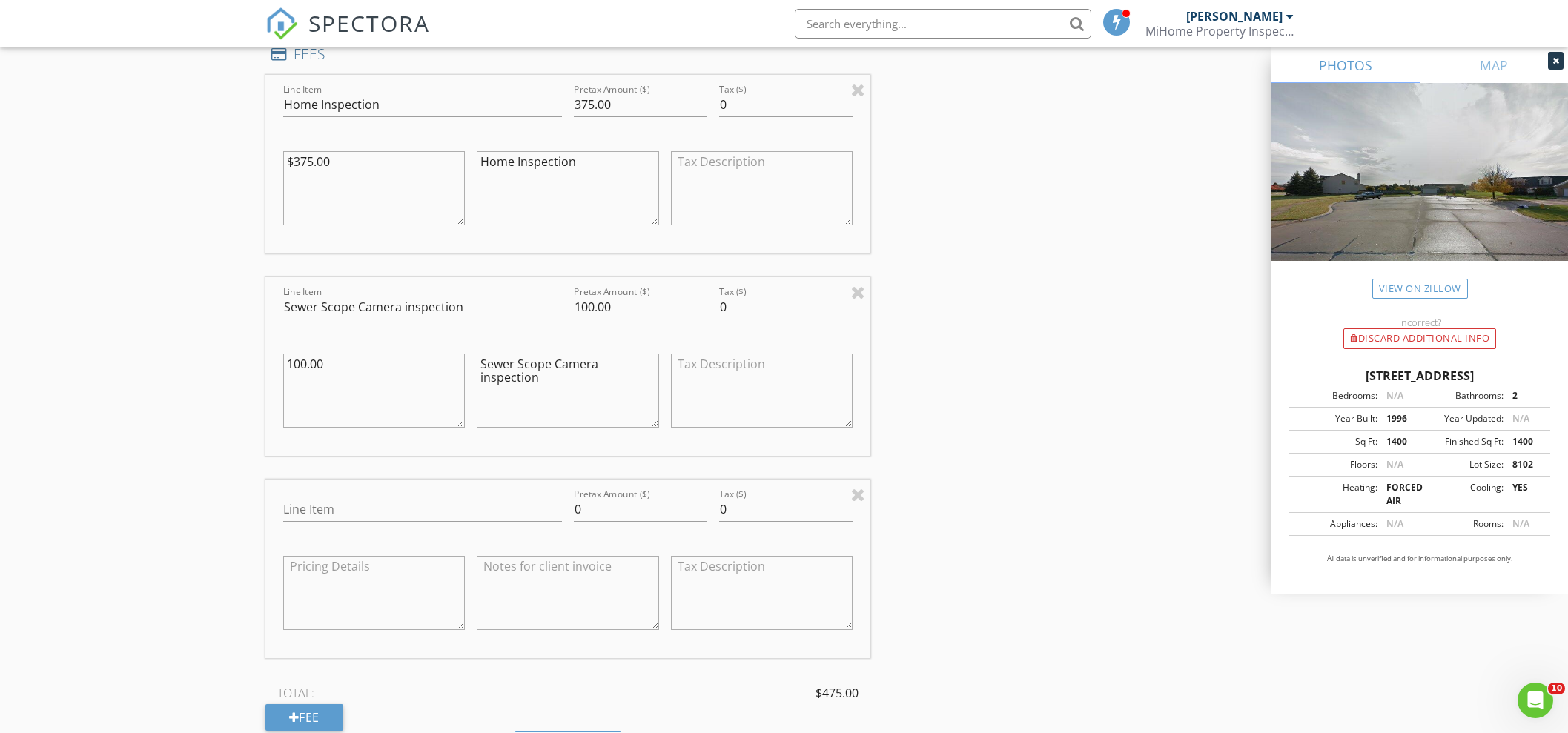
scroll to position [1359, 0]
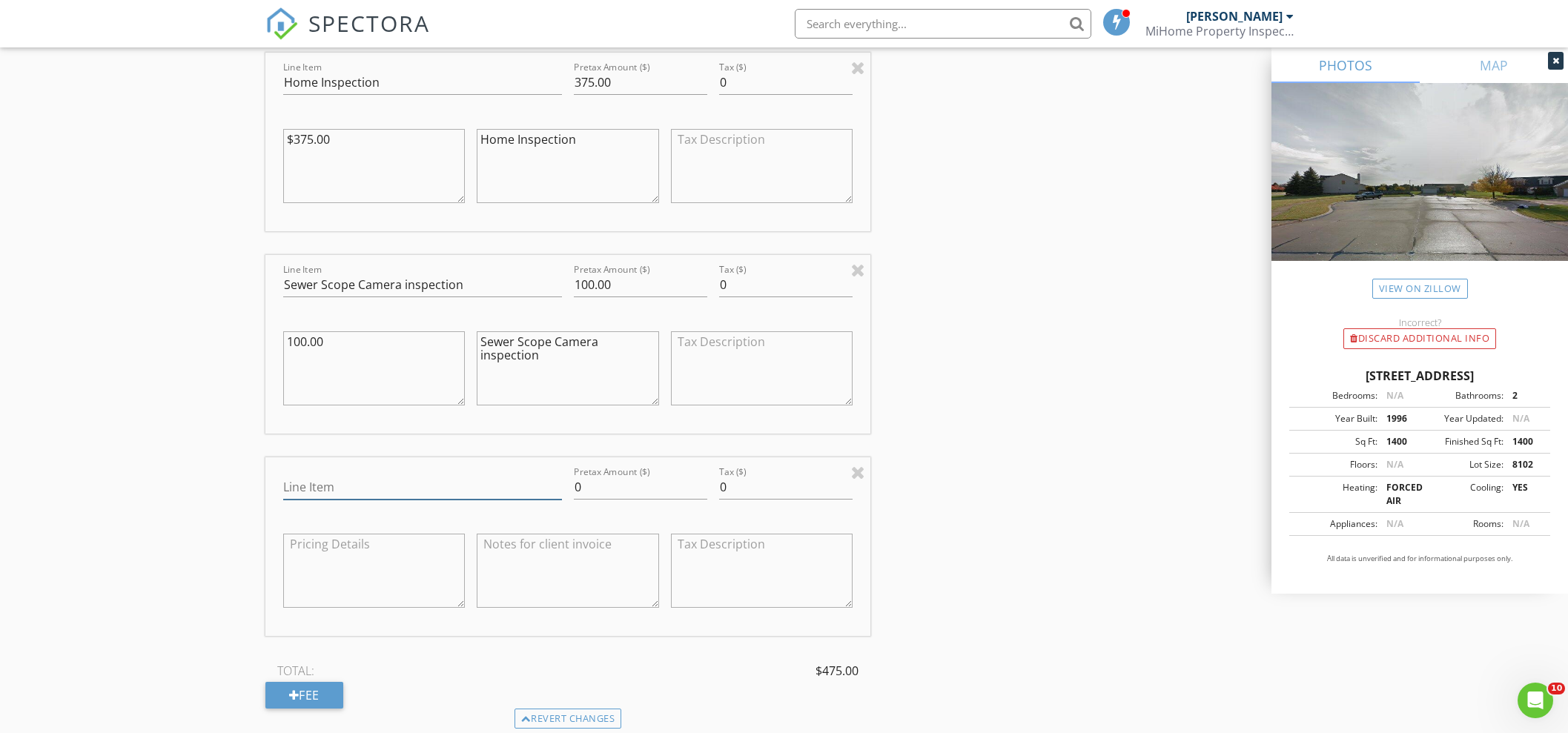
click at [341, 482] on input "Line Item" at bounding box center [423, 487] width 279 height 24
drag, startPoint x: 367, startPoint y: 483, endPoint x: 248, endPoint y: 483, distance: 119.0
click at [248, 483] on div "New Inspection Click here to use the New Order Form INSPECTOR(S) check_box Alde…" at bounding box center [784, 286] width 1568 height 3118
type input "Radon Testing Service"
click at [574, 554] on textarea at bounding box center [568, 571] width 183 height 74
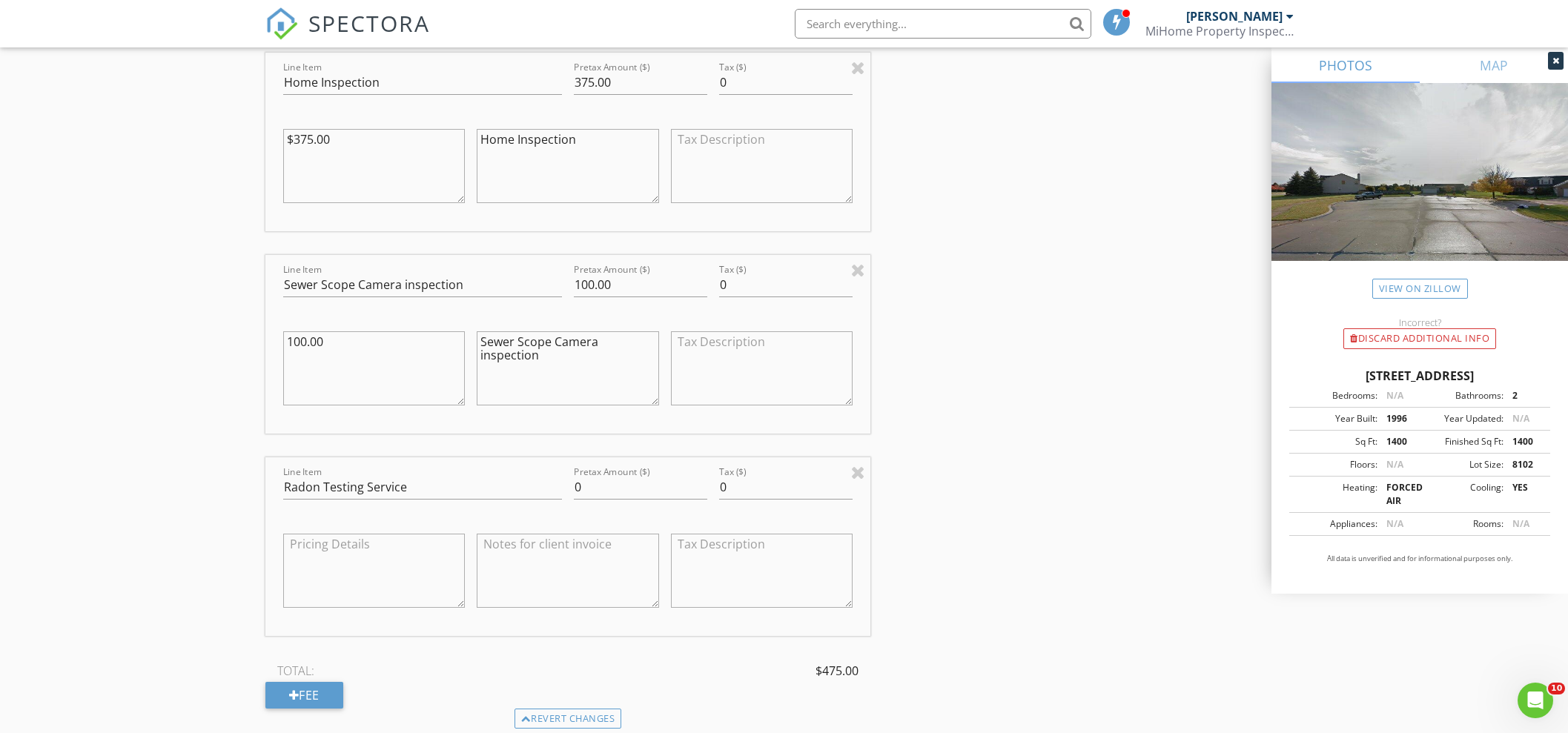
paste textarea "Radon Testing Service"
type textarea "Radon Testing Service"
drag, startPoint x: 613, startPoint y: 483, endPoint x: 552, endPoint y: 487, distance: 61.1
click at [552, 487] on div "Line Item Radon Testing Service Pretax Amount ($) 0 Tax ($) 0 Radon Testing Ser…" at bounding box center [568, 546] width 606 height 178
drag, startPoint x: 608, startPoint y: 490, endPoint x: 551, endPoint y: 486, distance: 57.1
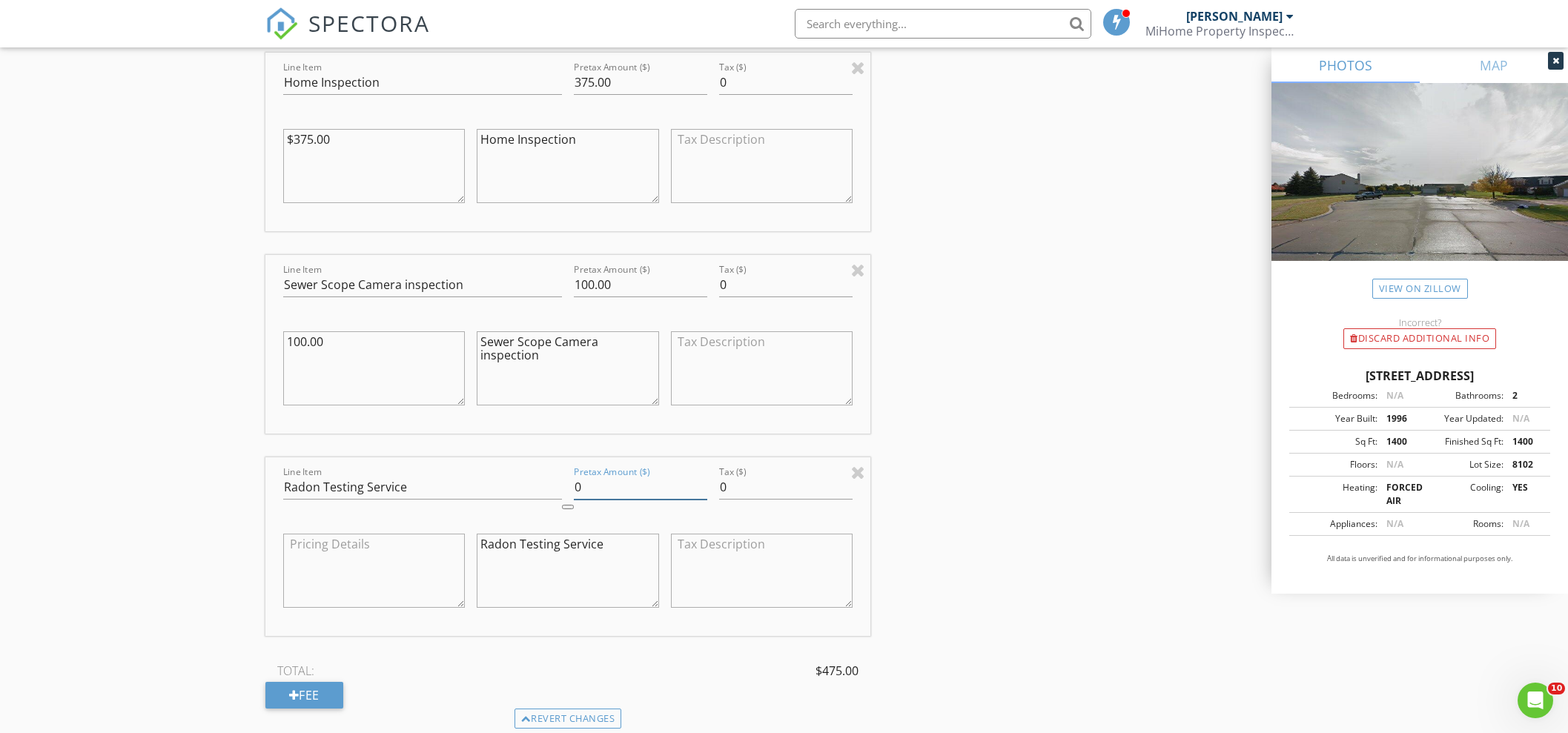
click at [551, 486] on div "Line Item Radon Testing Service Pretax Amount ($) 0 Tax ($) 0 Radon Testing Ser…" at bounding box center [568, 546] width 606 height 178
type input "125.00"
click at [370, 539] on textarea at bounding box center [375, 571] width 183 height 74
type textarea "125.00"
click at [979, 324] on div "INSPECTOR(S) check_box Alden McLear PRIMARY Alden McLear arrow_drop_down check_…" at bounding box center [784, 312] width 1038 height 2997
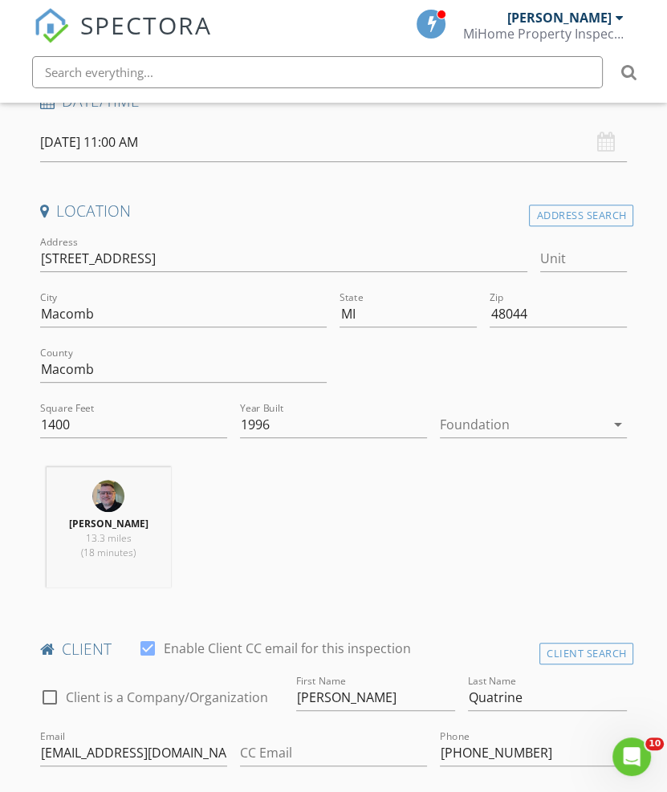
scroll to position [401, 0]
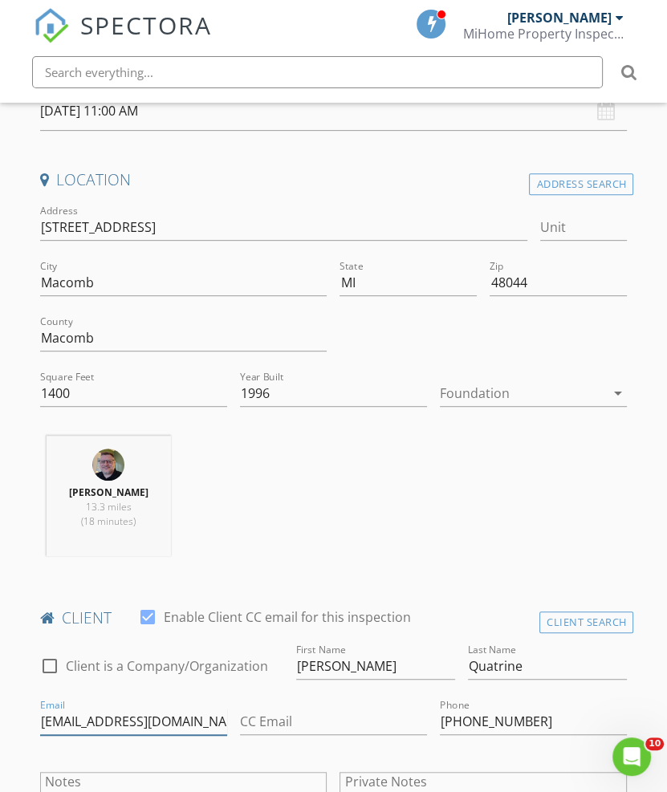
drag, startPoint x: 208, startPoint y: 666, endPoint x: 19, endPoint y: 678, distance: 189.1
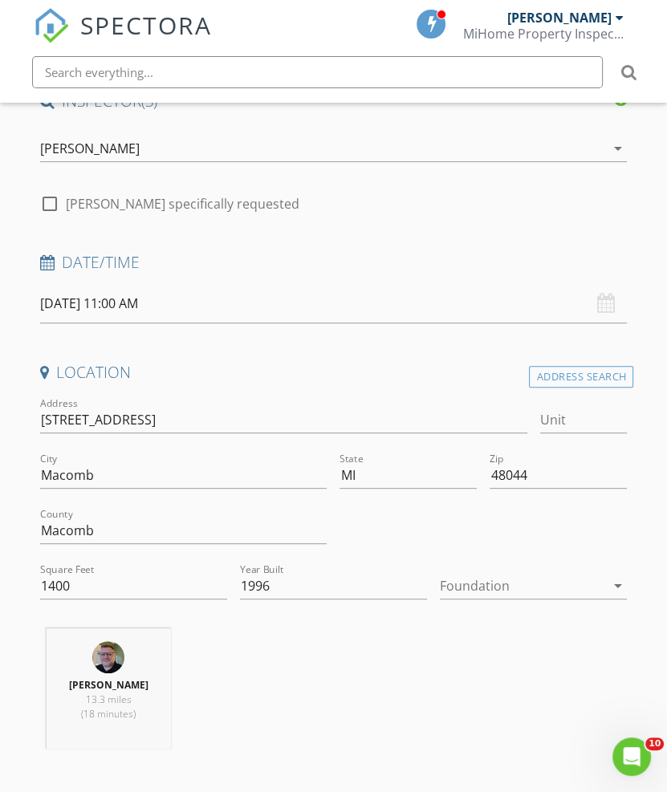
scroll to position [133, 0]
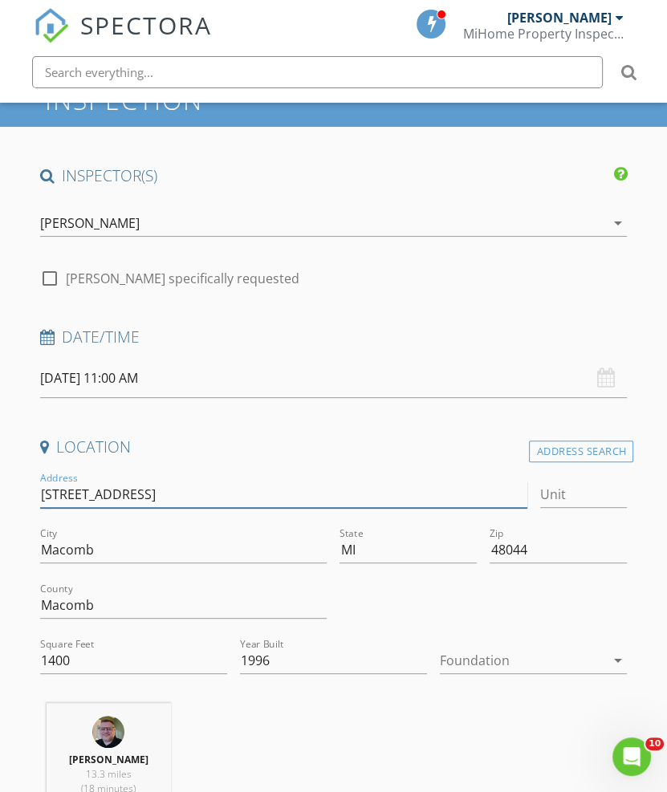
drag, startPoint x: 226, startPoint y: 435, endPoint x: 26, endPoint y: 437, distance: 199.9
type input "1400"
type input "1996"
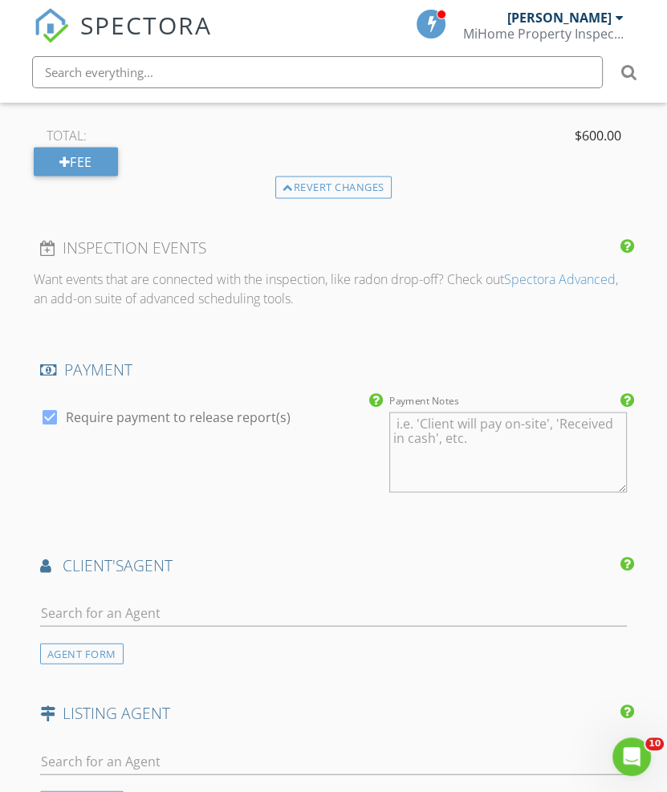
scroll to position [2699, 0]
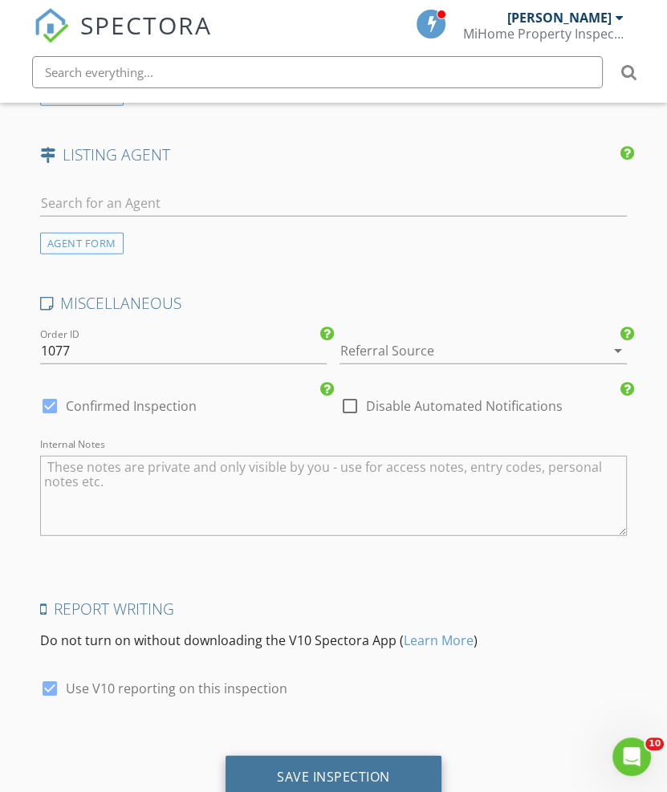
click at [320, 769] on div "Save Inspection" at bounding box center [333, 777] width 113 height 16
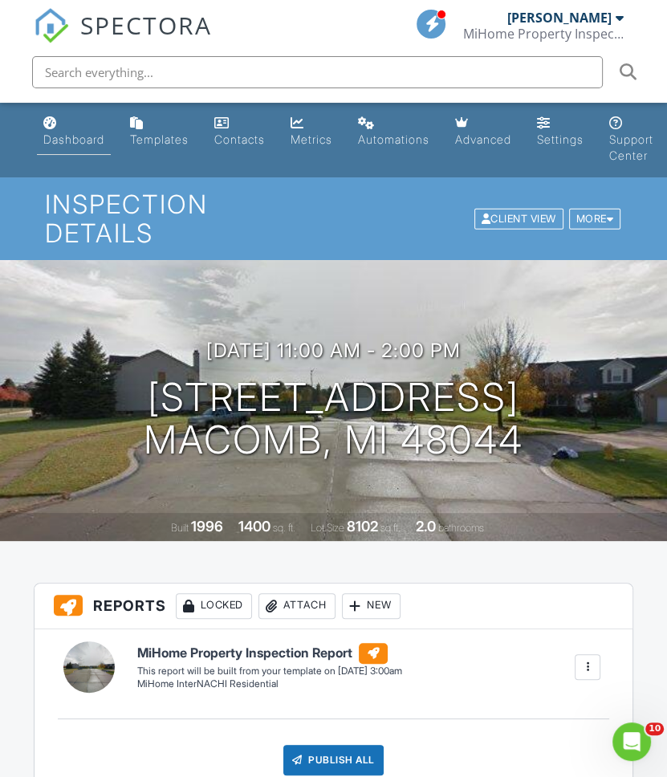
click at [57, 109] on link "Dashboard" at bounding box center [74, 132] width 74 height 46
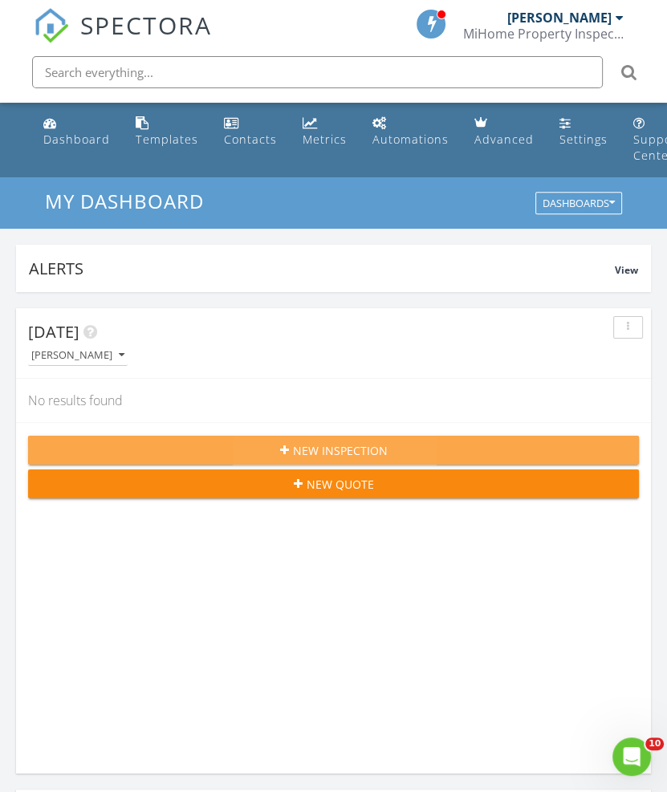
click at [279, 442] on div "New Inspection" at bounding box center [333, 450] width 585 height 17
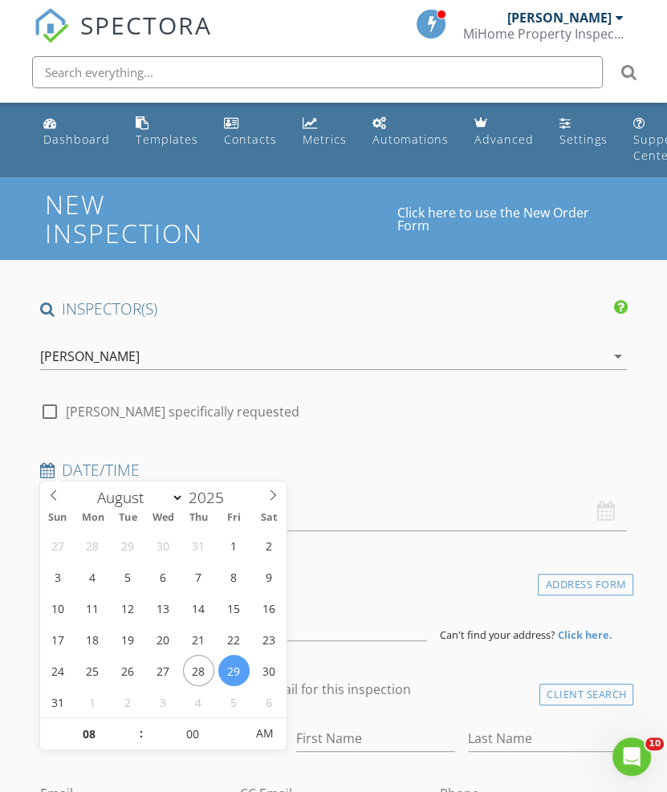
click at [297, 492] on input "08/29/2025 8:00 AM" at bounding box center [334, 511] width 588 height 39
select select "8"
type input "09/03/2025 8:00 AM"
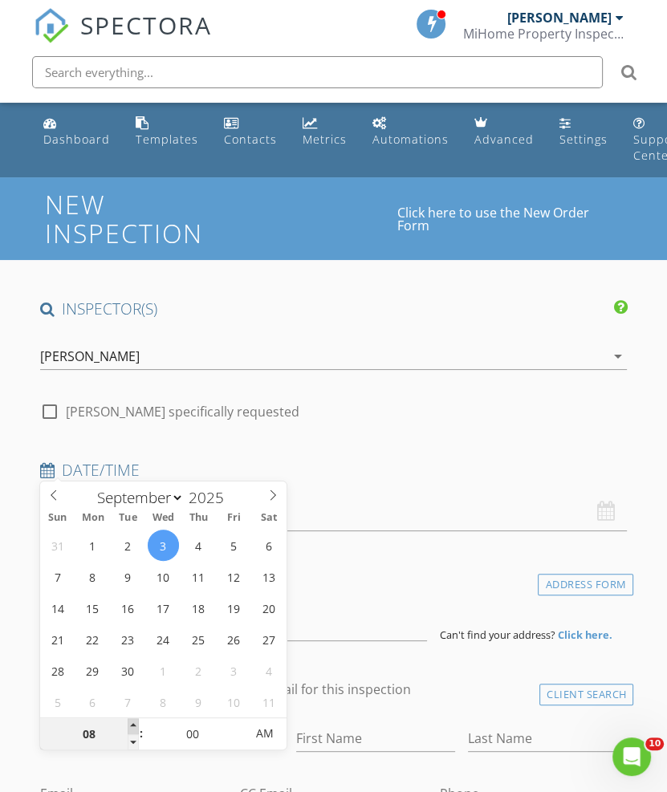
type input "09"
type input "09/03/2025 9:00 AM"
click at [136, 719] on span at bounding box center [133, 727] width 11 height 16
type input "10"
type input "09/03/2025 10:00 AM"
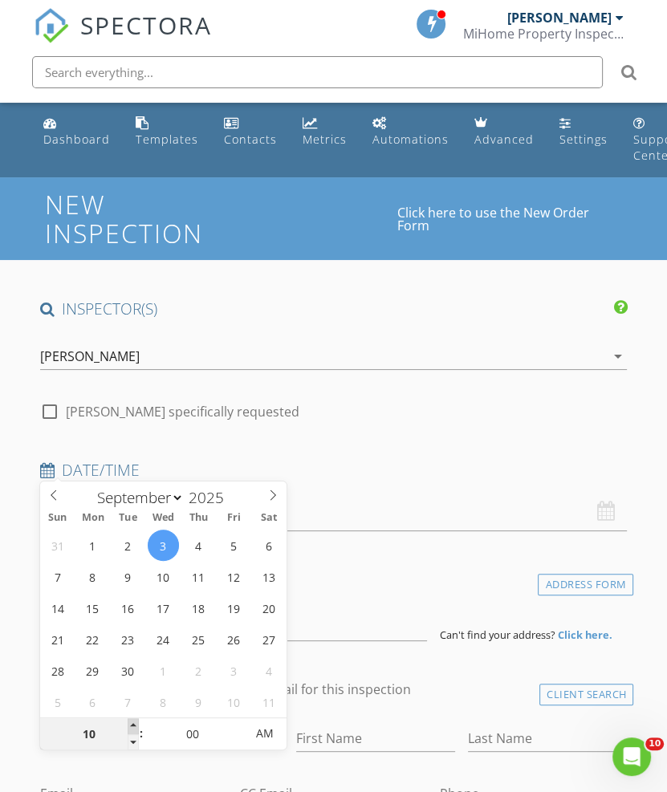
click at [136, 719] on span at bounding box center [133, 727] width 11 height 16
type input "11"
type input "[DATE] 11:00 AM"
click at [136, 719] on span at bounding box center [133, 727] width 11 height 16
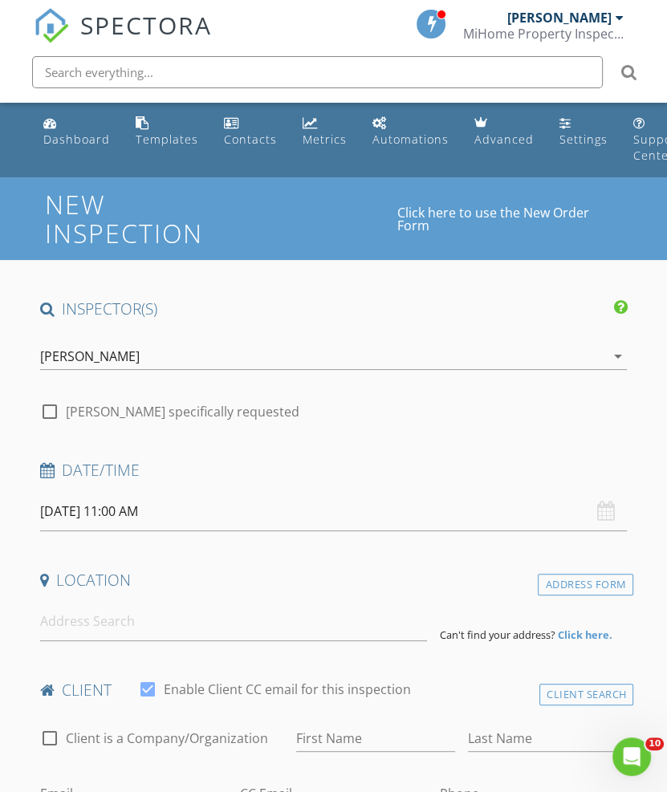
click at [344, 399] on div "check_box_outline_blank Alden McLear specifically requested" at bounding box center [334, 410] width 588 height 22
click at [72, 602] on input at bounding box center [234, 621] width 388 height 39
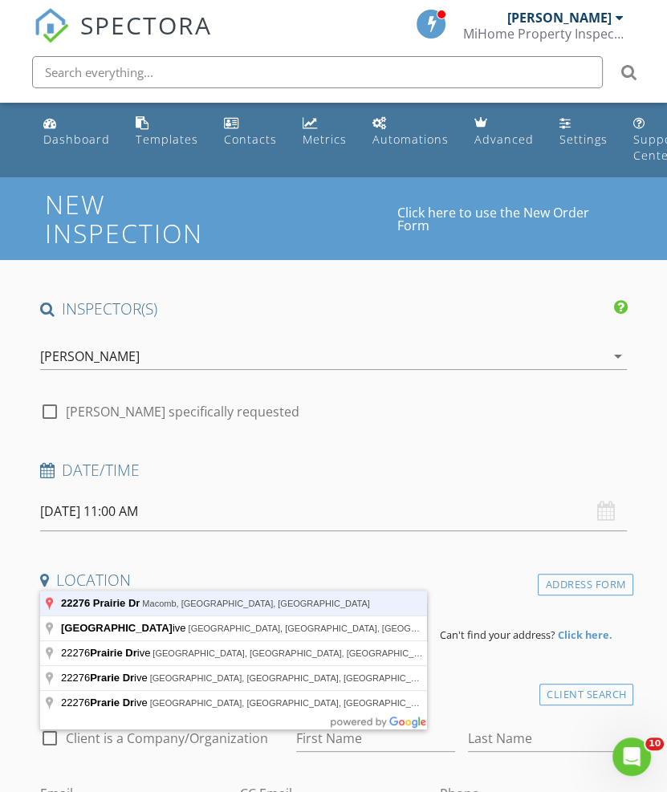
type input "22276 Prairie Dr, Macomb, MI, USA"
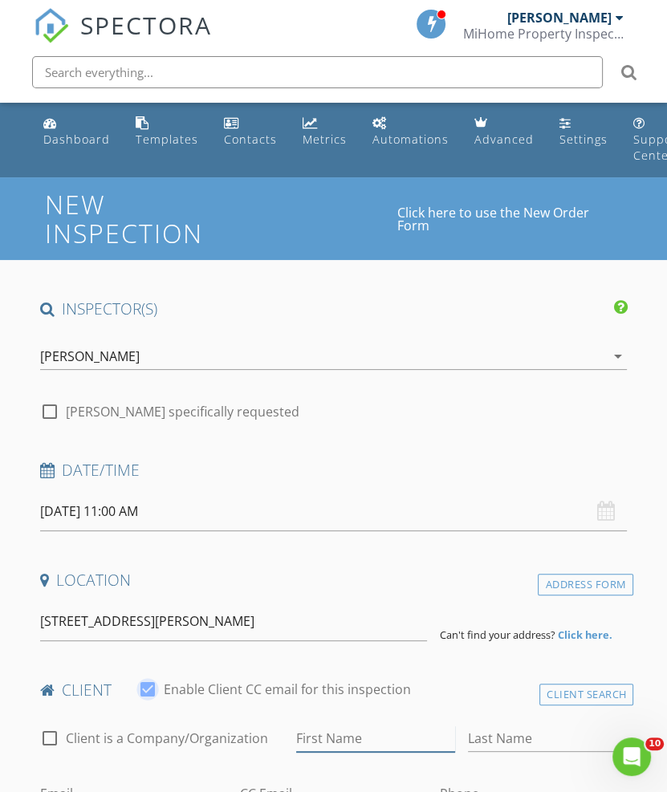
click at [376, 726] on input "First Name" at bounding box center [375, 739] width 159 height 26
type input "Ziv"
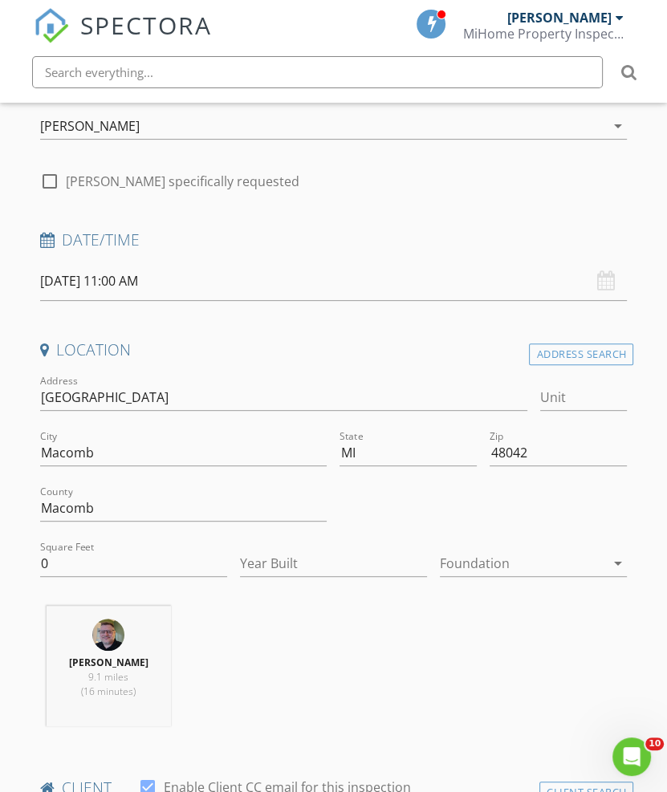
scroll to position [498, 0]
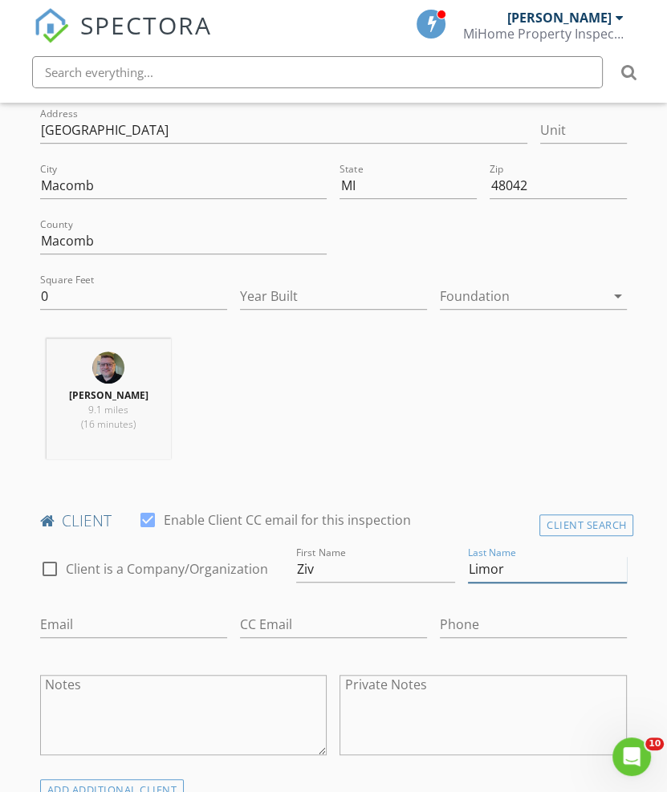
type input "Limor"
click at [108, 612] on input "Email" at bounding box center [133, 625] width 187 height 26
type input "[EMAIL_ADDRESS][DOMAIN_NAME]"
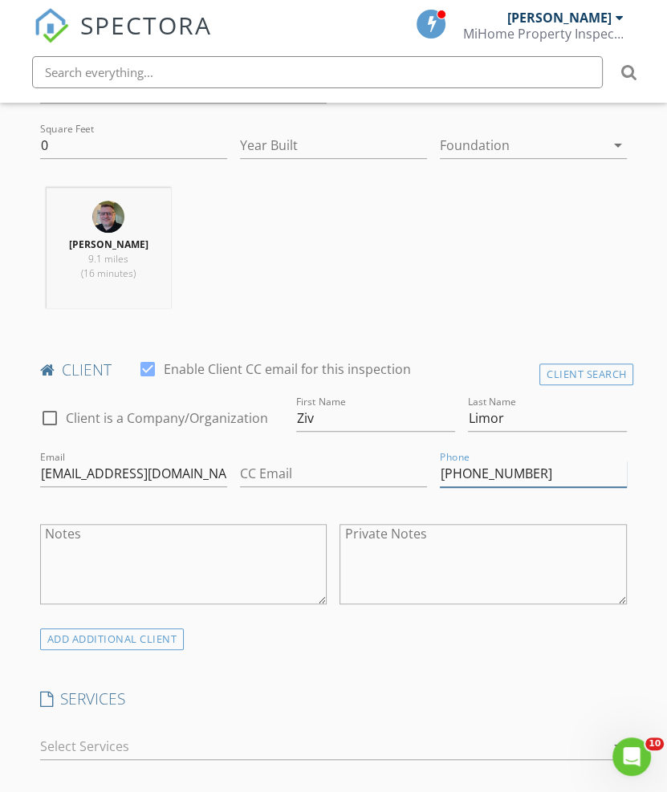
scroll to position [899, 0]
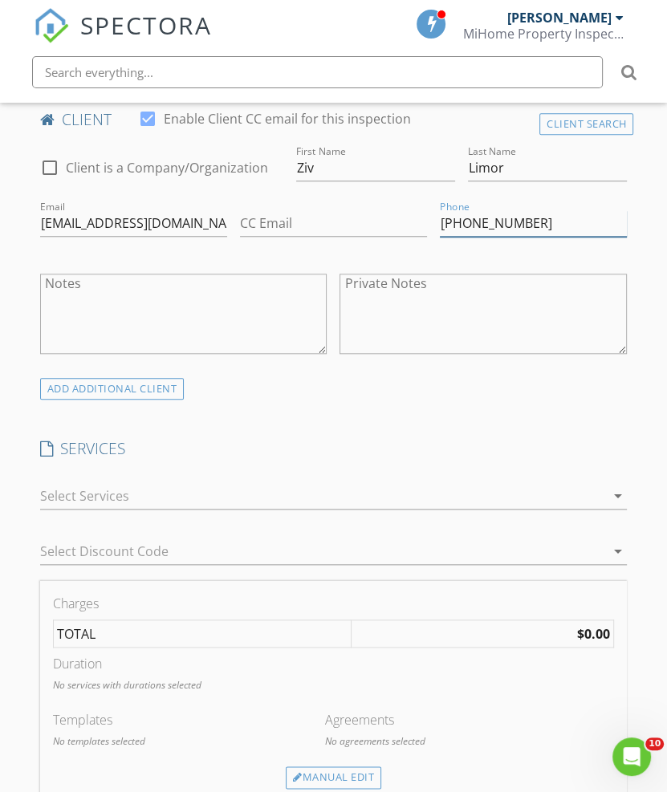
type input "[PHONE_NUMBER]"
click at [235, 483] on div at bounding box center [322, 496] width 565 height 26
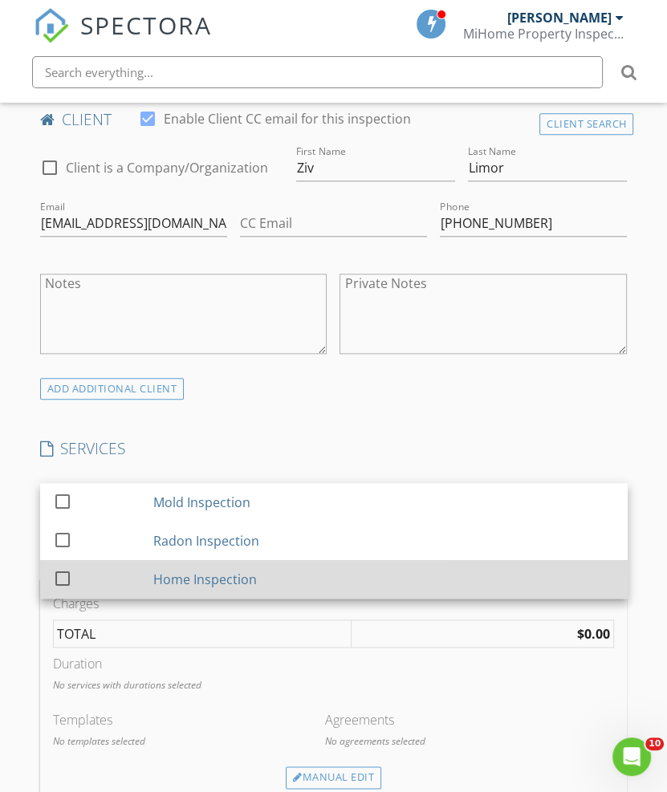
click at [211, 570] on div "Home Inspection" at bounding box center [205, 579] width 104 height 19
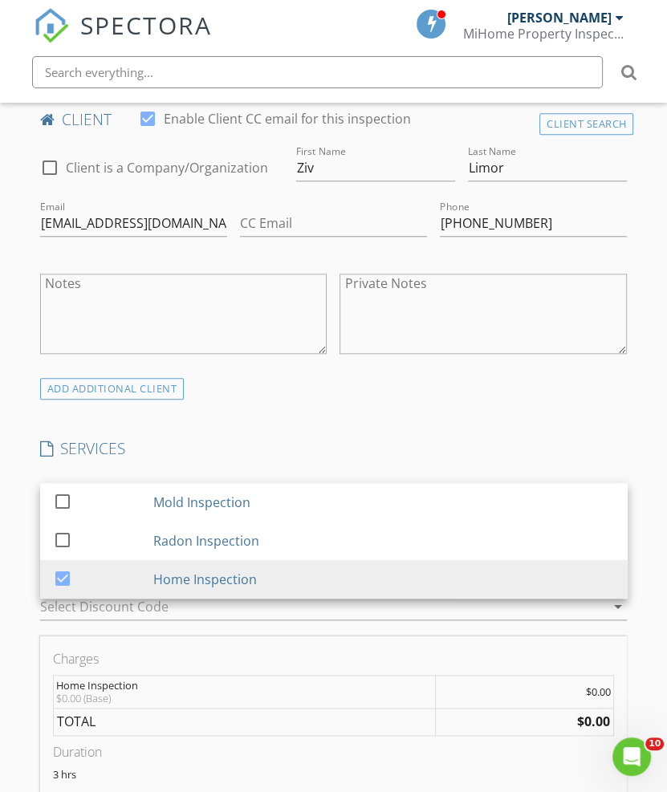
click at [387, 361] on div "INSPECTOR(S) check_box Alden McLear PRIMARY Alden McLear arrow_drop_down check_…" at bounding box center [334, 684] width 601 height 2570
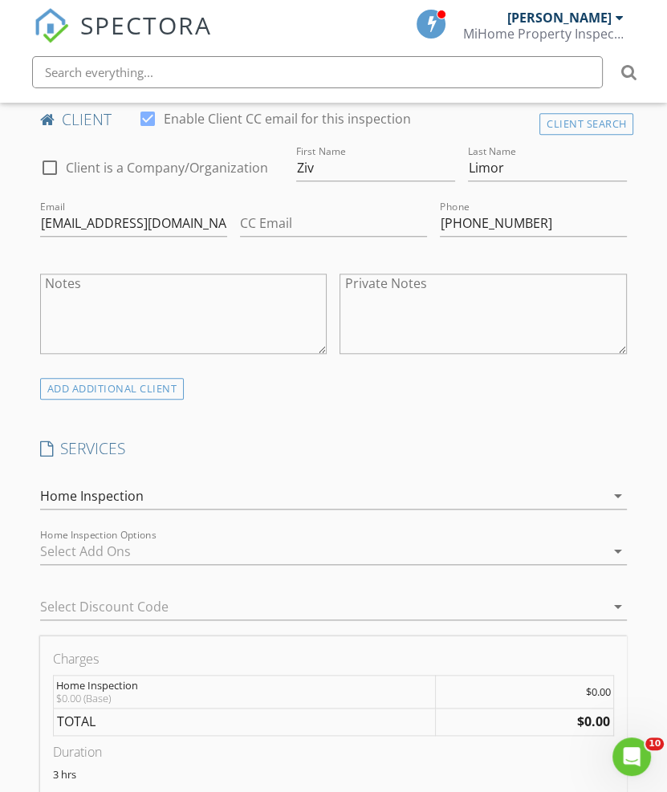
click at [268, 539] on div at bounding box center [322, 552] width 565 height 26
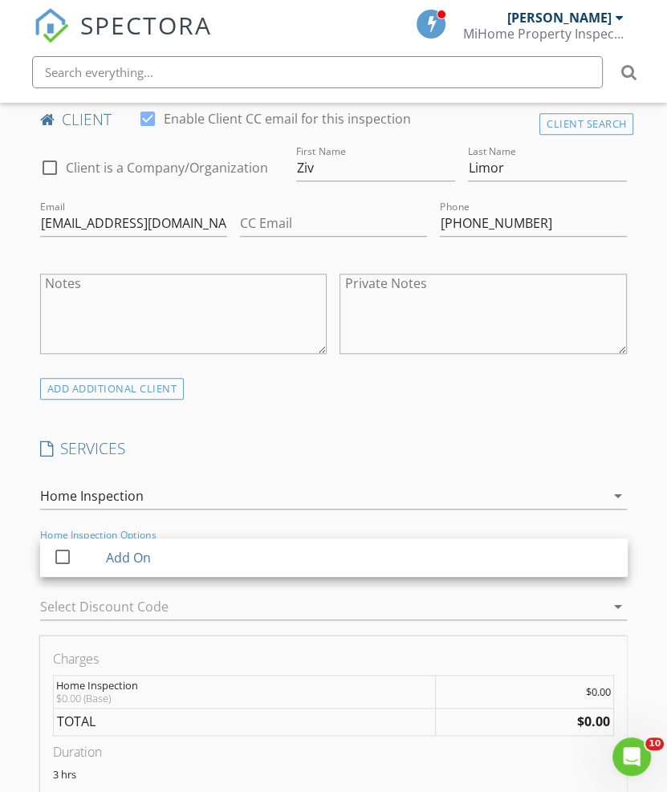
click at [389, 359] on div "INSPECTOR(S) check_box Alden McLear PRIMARY Alden McLear arrow_drop_down check_…" at bounding box center [334, 684] width 601 height 2570
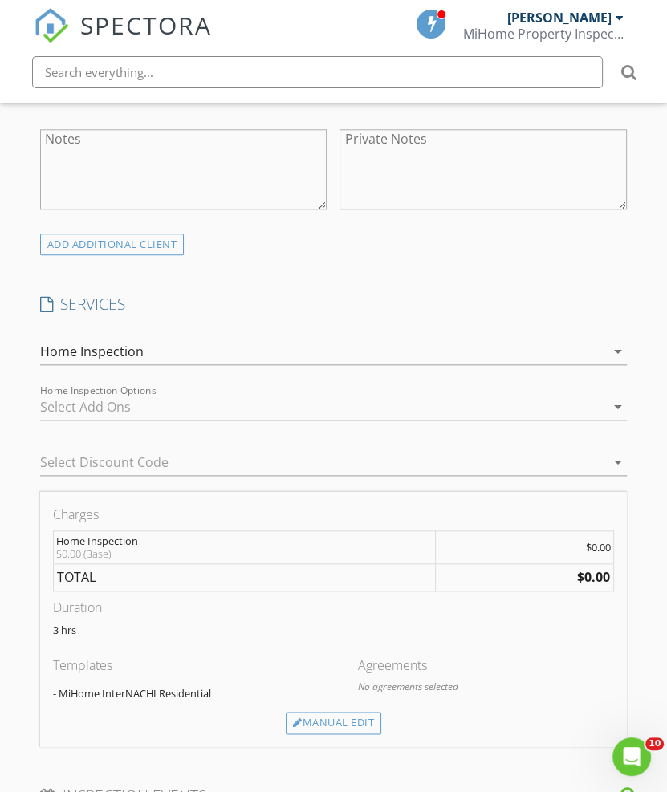
scroll to position [1167, 0]
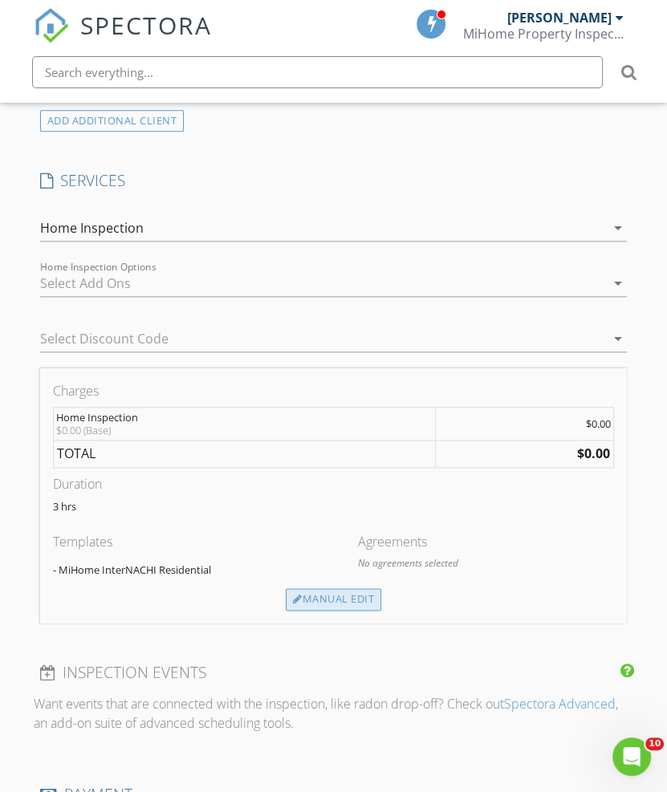
click at [339, 588] on div "Manual Edit" at bounding box center [334, 599] width 96 height 22
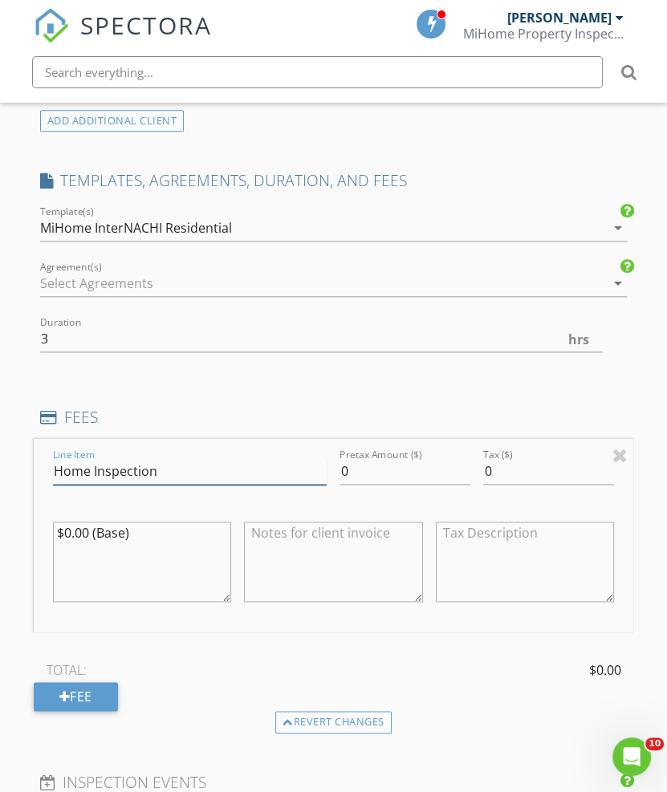
drag, startPoint x: 209, startPoint y: 416, endPoint x: 14, endPoint y: 405, distance: 194.6
click at [14, 405] on div "New Inspection Click here to use the New Order Form INSPECTOR(S) check_box Alde…" at bounding box center [333, 477] width 667 height 2934
click at [414, 522] on textarea at bounding box center [333, 562] width 179 height 80
paste textarea "Home Inspection"
type textarea "Home Inspection"
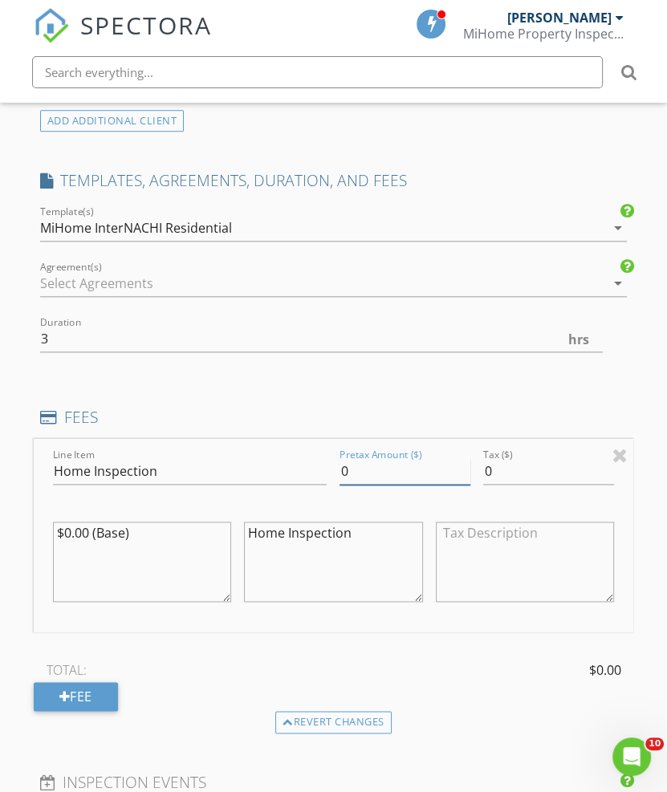
drag, startPoint x: 380, startPoint y: 426, endPoint x: 291, endPoint y: 413, distance: 89.9
click at [291, 439] on div "Line Item Home Inspection Pretax Amount ($) 0 Tax ($) 0 $0.00 (Base) Home Inspe…" at bounding box center [334, 535] width 601 height 193
drag, startPoint x: 137, startPoint y: 418, endPoint x: 51, endPoint y: 422, distance: 86.8
click at [51, 446] on div "Line Item 425.00" at bounding box center [190, 473] width 287 height 55
type input "425.00"
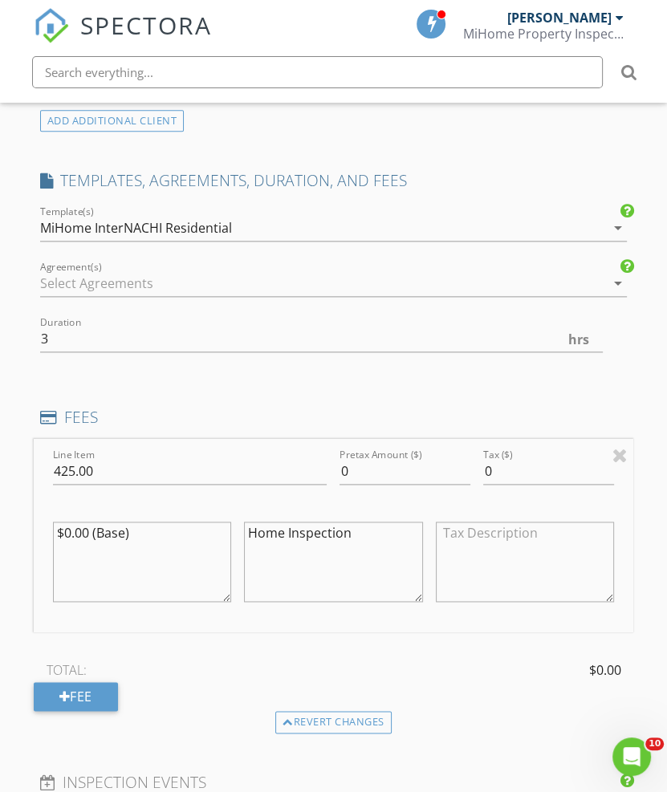
drag, startPoint x: 60, startPoint y: 481, endPoint x: 247, endPoint y: 483, distance: 187.1
click at [247, 483] on div "Line Item 425.00 Pretax Amount ($) 0 Tax ($) 0 $0.00 (Base) Home Inspection" at bounding box center [334, 535] width 601 height 193
paste textarea "425.00"
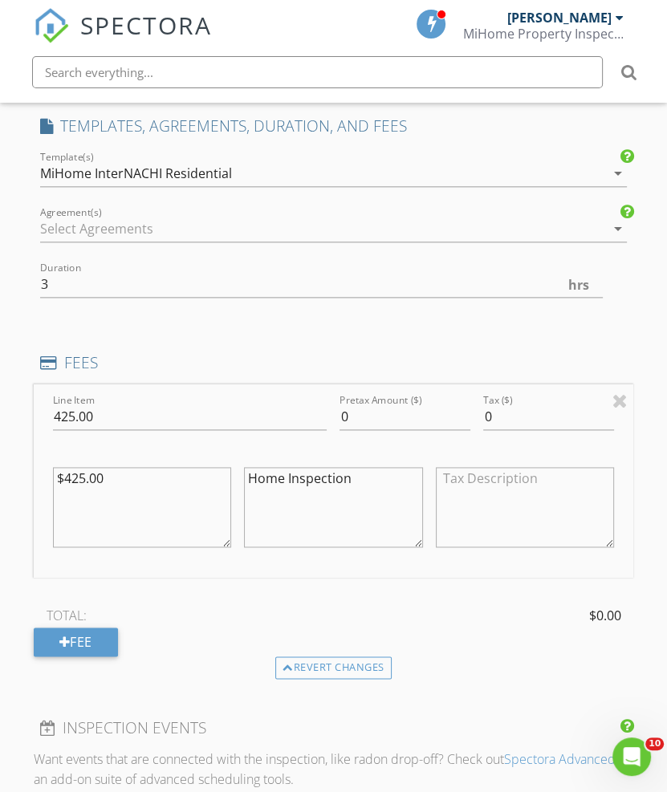
scroll to position [1191, 0]
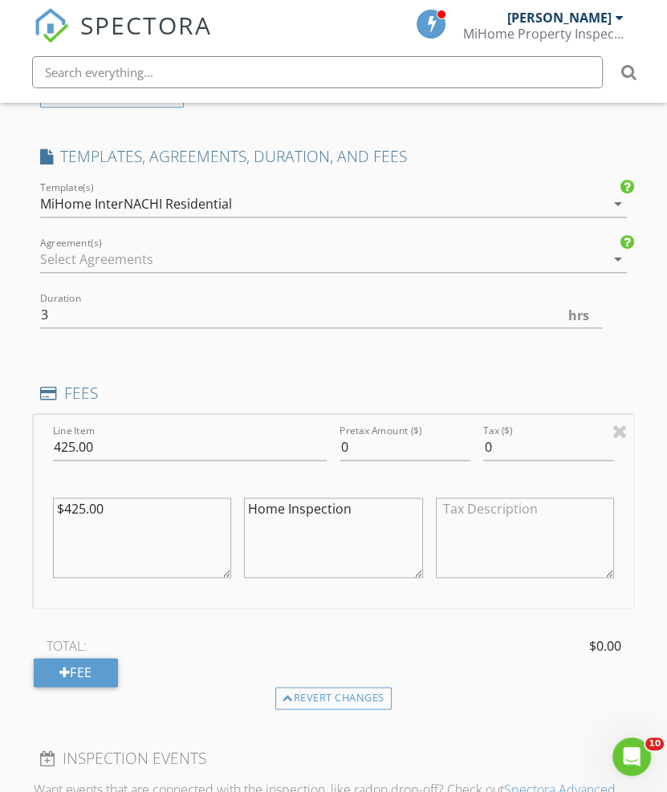
type textarea "$425.00"
drag, startPoint x: 403, startPoint y: 387, endPoint x: 270, endPoint y: 392, distance: 133.4
click at [270, 415] on div "Line Item 425.00 Pretax Amount ($) 0 Tax ($) 0 $425.00 Home Inspection" at bounding box center [334, 511] width 601 height 193
type input "425.00"
drag, startPoint x: 270, startPoint y: 392, endPoint x: -173, endPoint y: 439, distance: 444.9
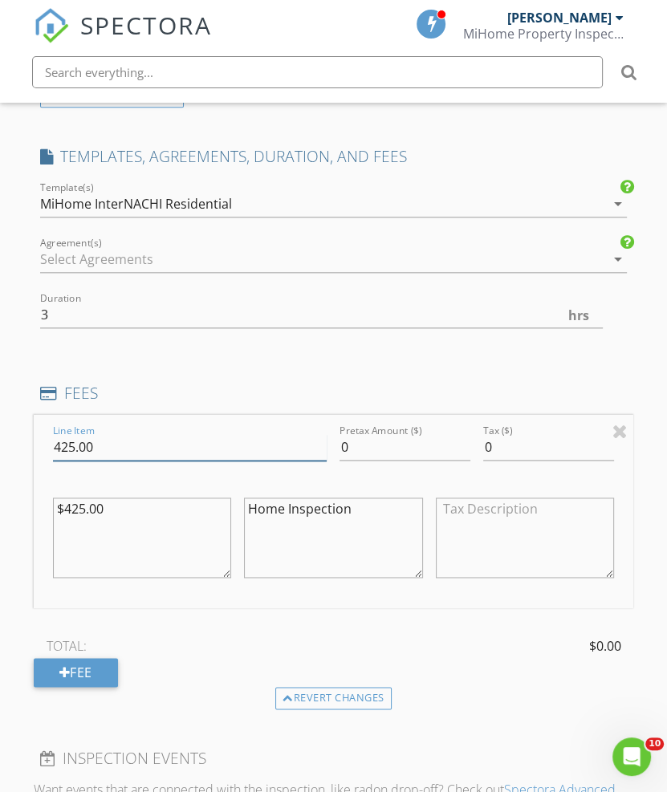
click at [0, 439] on html "SPECTORA Alden McLear MiHome Property Inspections, LLC Role: Inspector Change R…" at bounding box center [333, 364] width 667 height 3111
drag, startPoint x: 377, startPoint y: 399, endPoint x: 329, endPoint y: 399, distance: 48.2
click at [329, 415] on div "Line Item Pretax Amount ($) 0 Tax ($) 0 $425.00 Home Inspection" at bounding box center [334, 511] width 601 height 193
paste input "425.0"
type input "425.00"
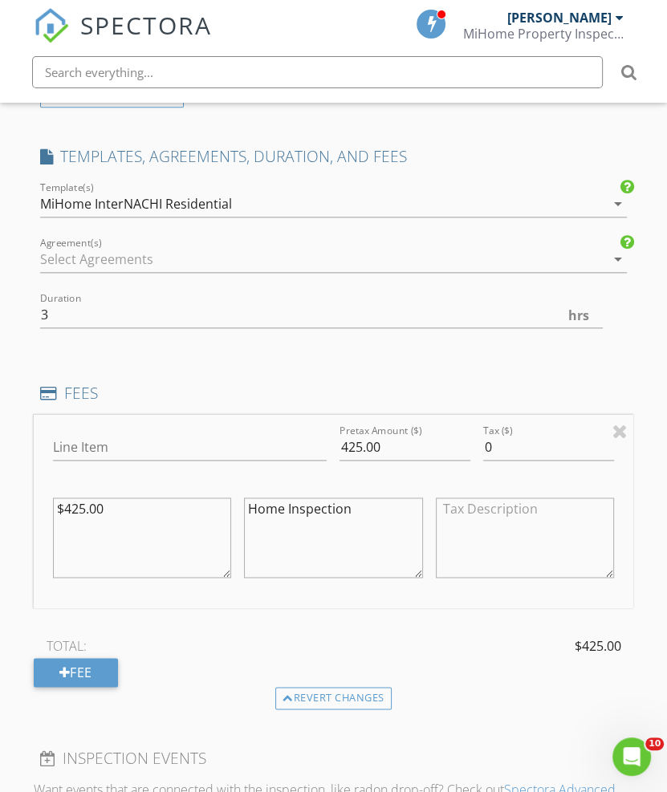
drag, startPoint x: 401, startPoint y: 463, endPoint x: 229, endPoint y: 453, distance: 172.9
click at [229, 453] on div "Line Item Pretax Amount ($) 425.00 Tax ($) 0 $425.00 Home Inspection" at bounding box center [334, 511] width 601 height 193
click at [116, 434] on input "Line Item" at bounding box center [190, 447] width 275 height 26
paste input "425.00"
type input "425.00"
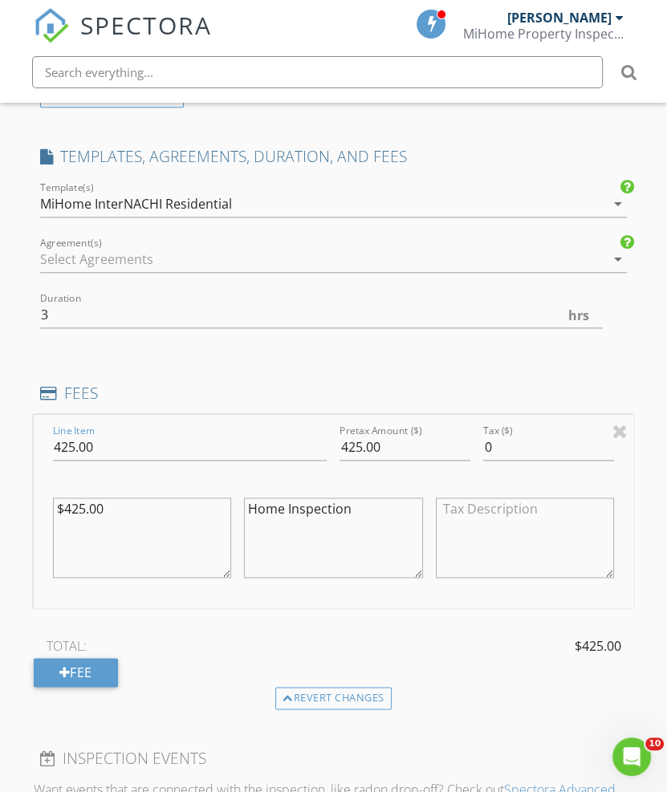
click at [449, 579] on div "Line Item 425.00 Pretax Amount ($) 425.00 Tax ($) 0 $425.00 Home Inspection TOT…" at bounding box center [334, 551] width 601 height 272
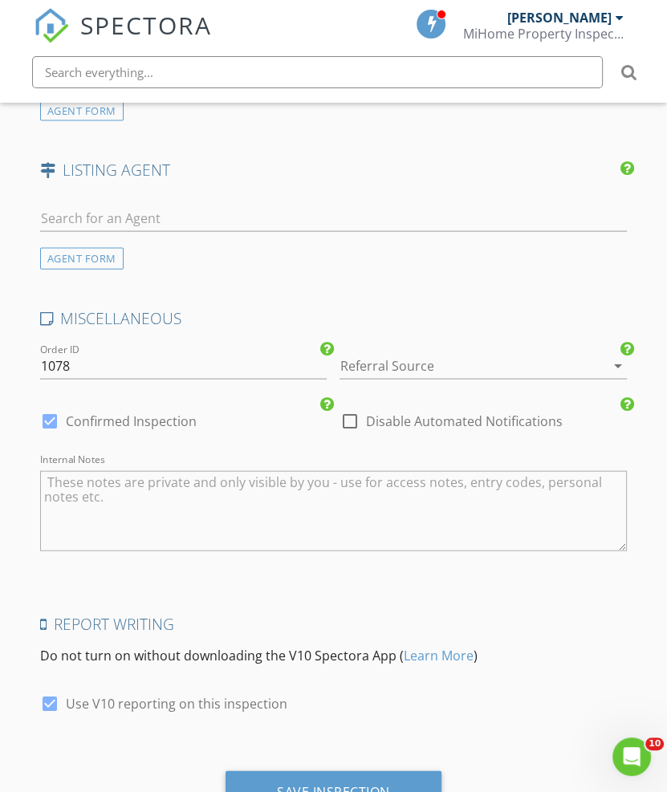
scroll to position [2262, 0]
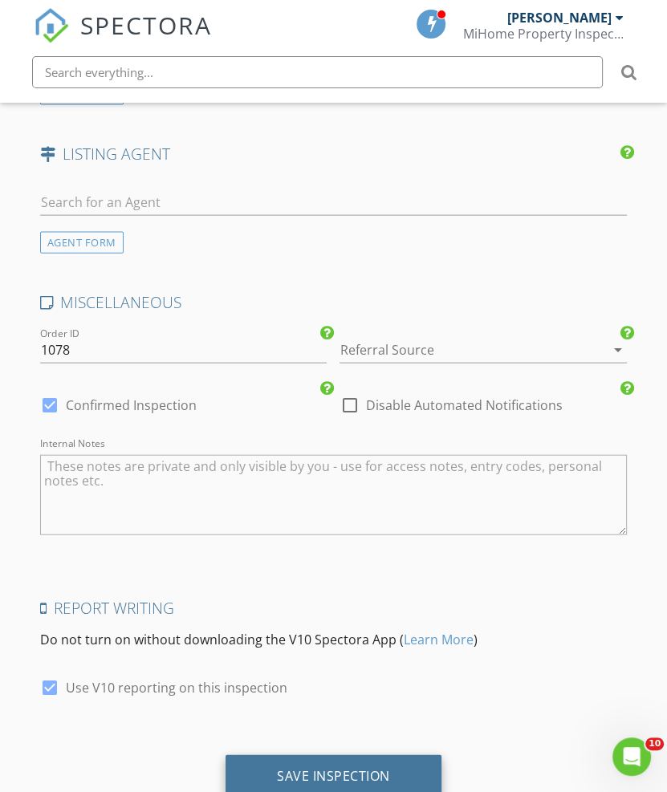
click at [332, 768] on div "Save Inspection" at bounding box center [333, 776] width 113 height 16
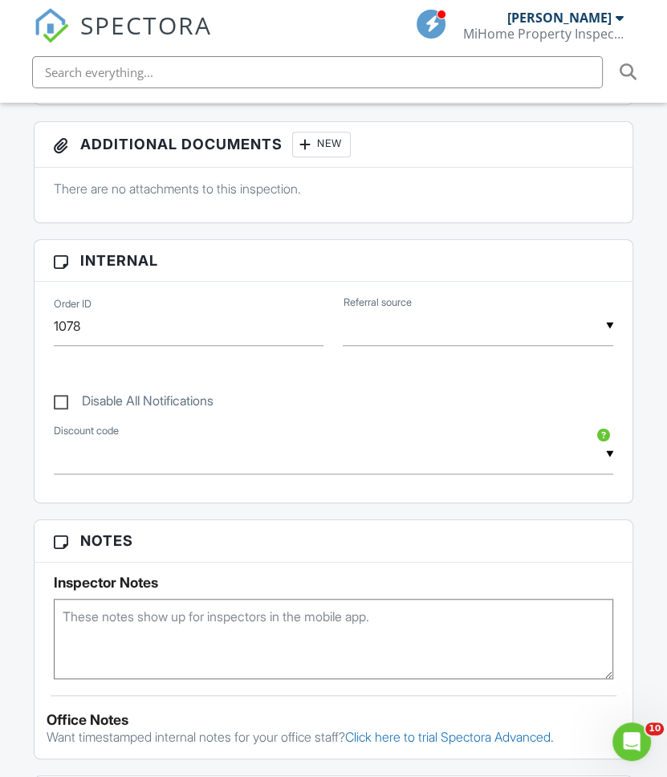
scroll to position [255, 0]
